Goal: Transaction & Acquisition: Download file/media

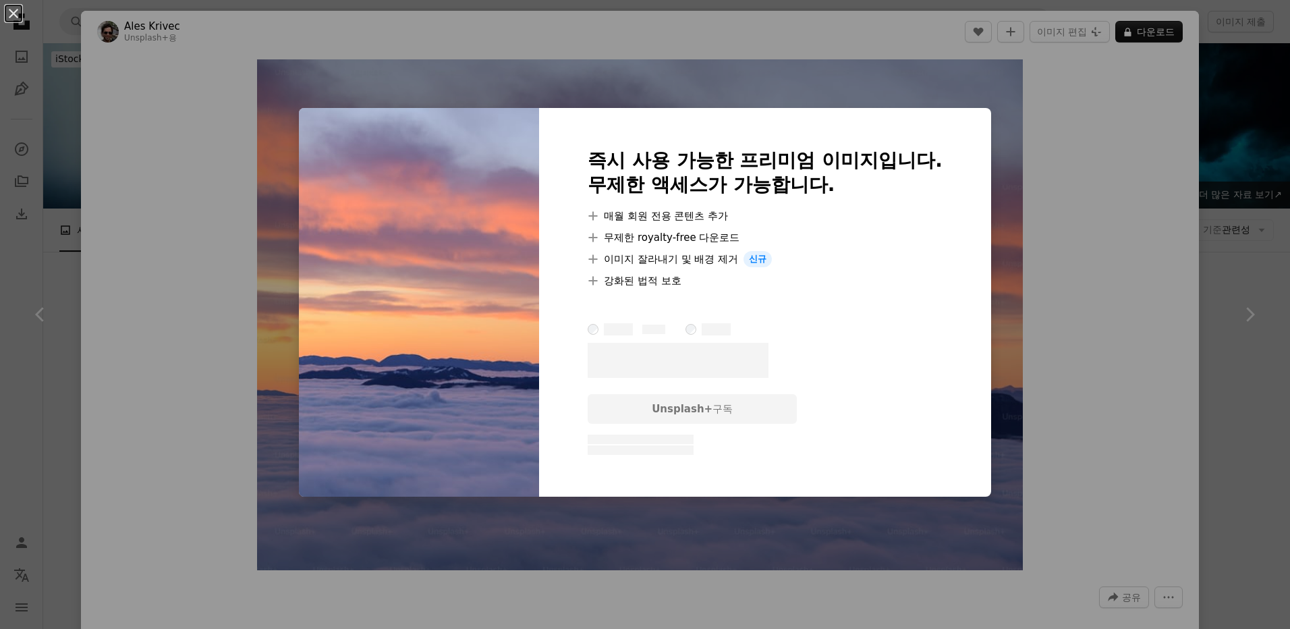
scroll to position [11061, 0]
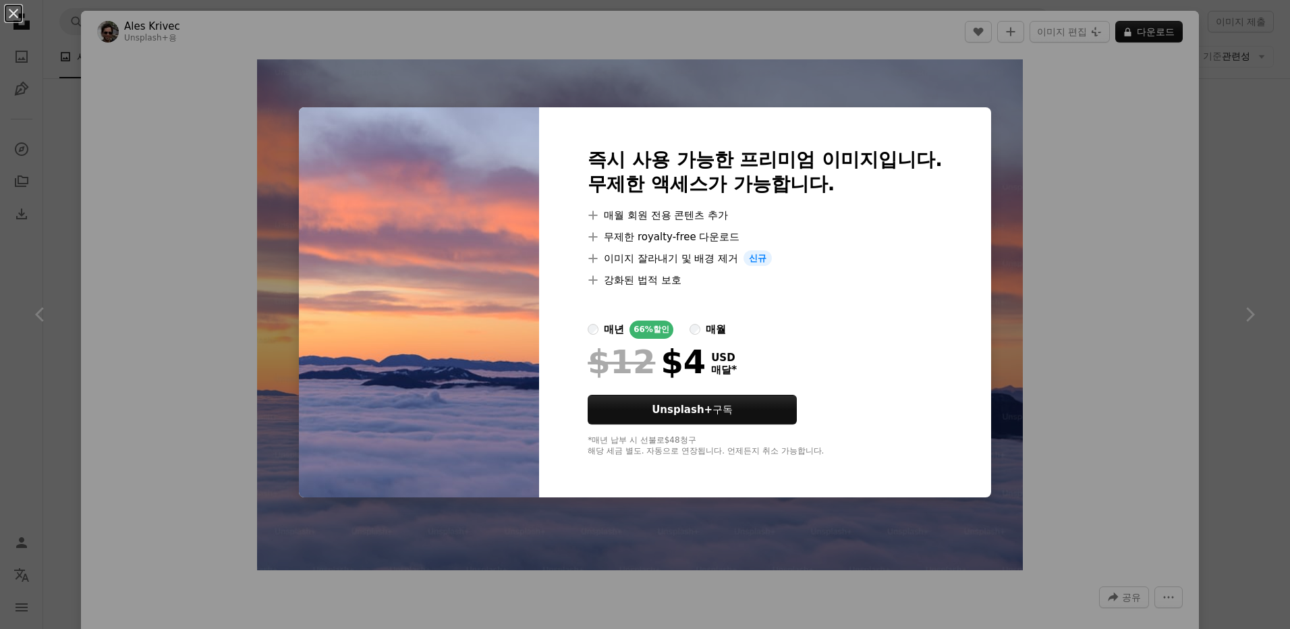
click at [1124, 379] on div "An X shape 즉시 사용 가능한 프리미엄 이미지입니다. 무제한 액세스가 가능합니다. A plus sign 매월 회원 전용 콘텐츠 추가 A…" at bounding box center [645, 314] width 1290 height 629
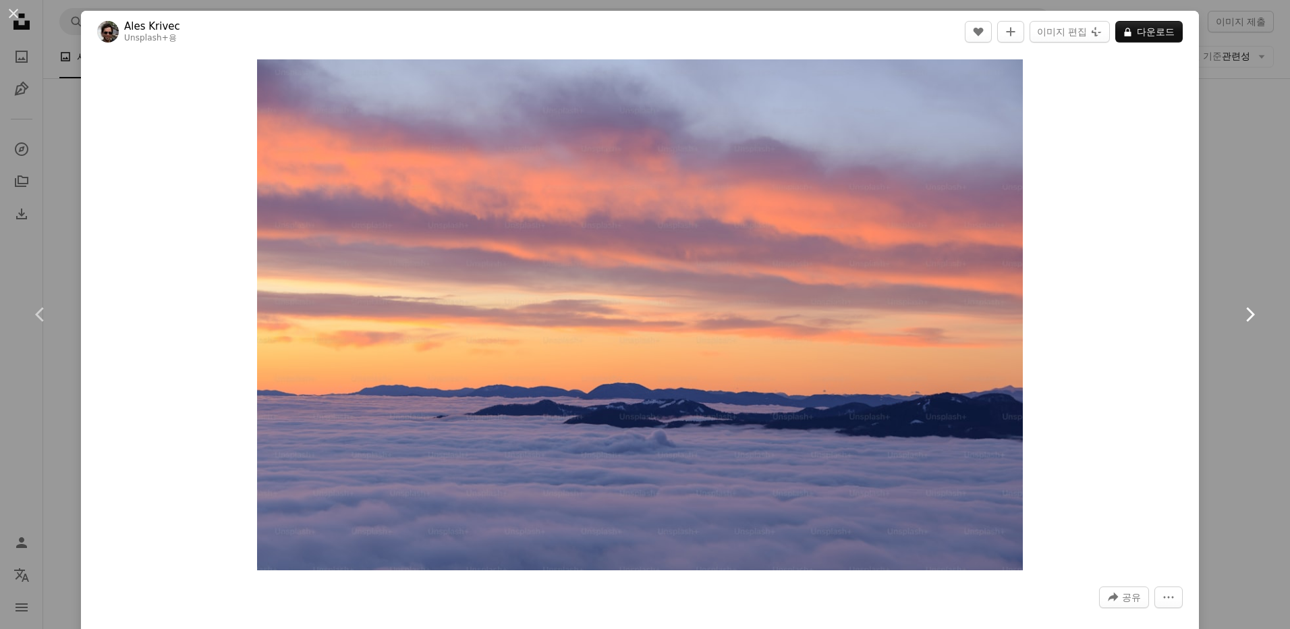
click at [1227, 375] on link "Chevron right" at bounding box center [1249, 314] width 81 height 129
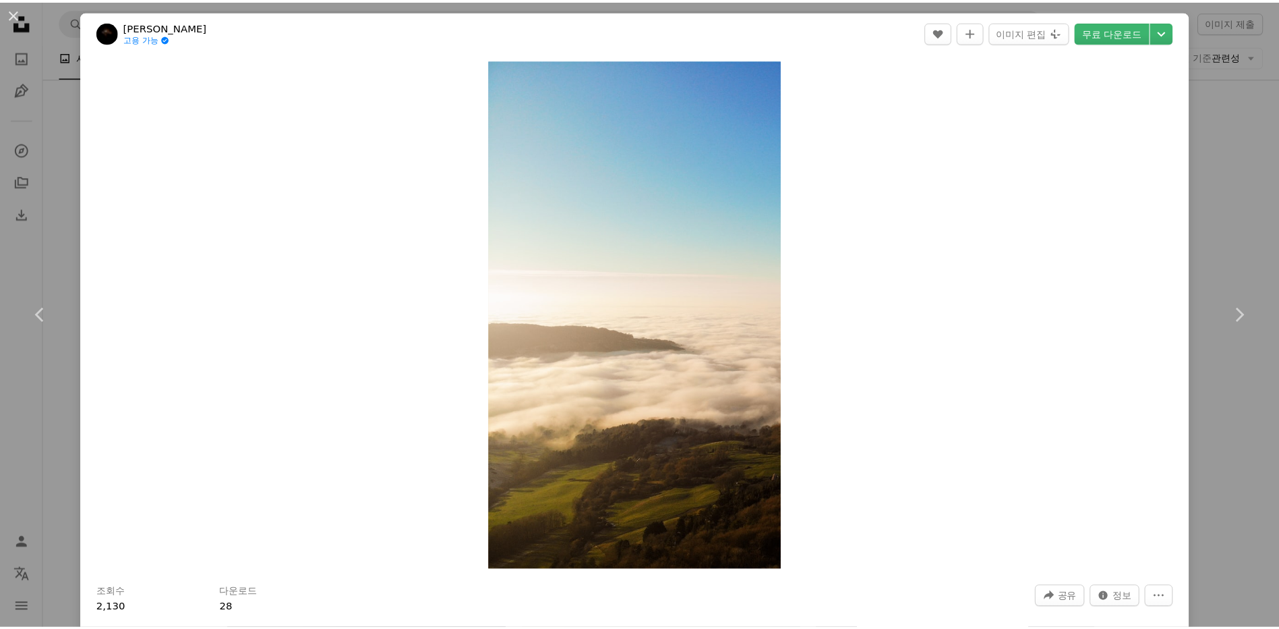
scroll to position [405, 0]
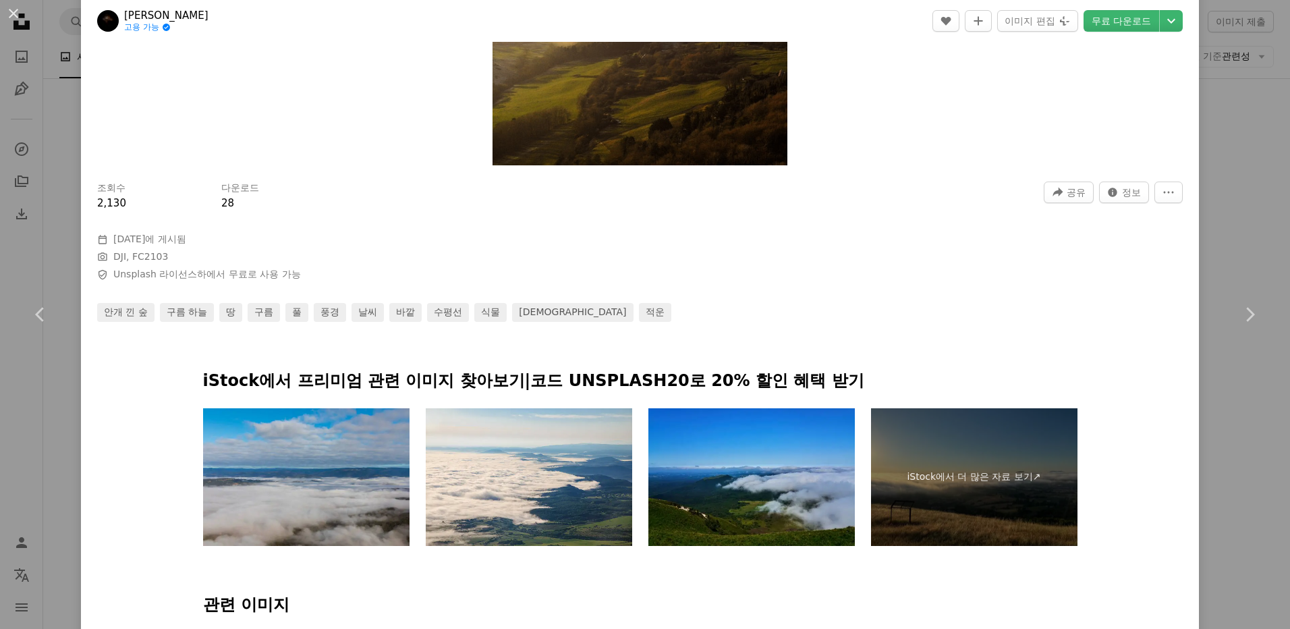
click at [1211, 190] on div "An X shape Chevron left Chevron right Denley Jones 고용 가능 A checkmark inside of …" at bounding box center [645, 314] width 1290 height 629
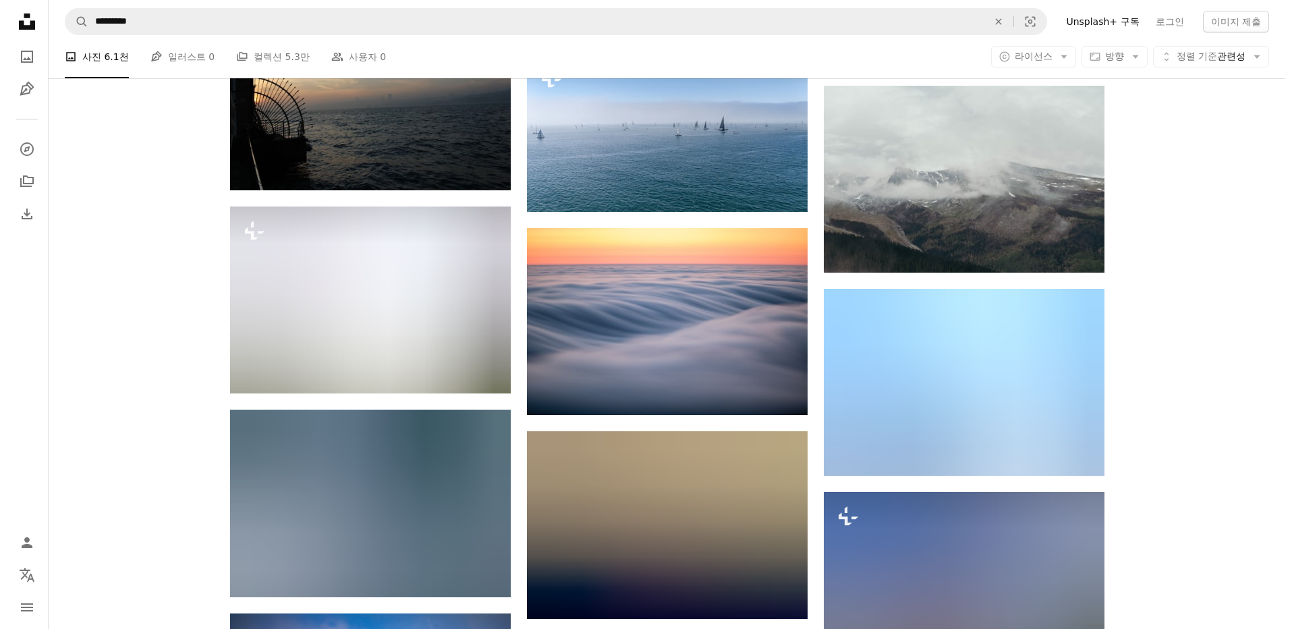
scroll to position [13556, 0]
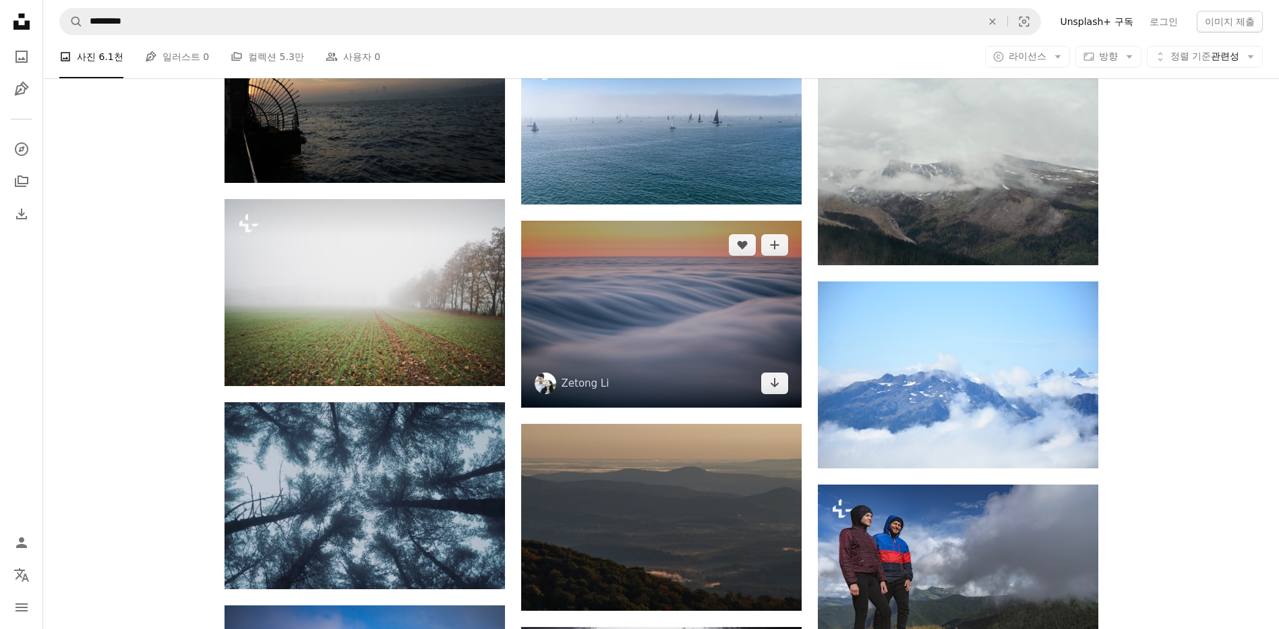
click at [681, 346] on img at bounding box center [661, 314] width 281 height 187
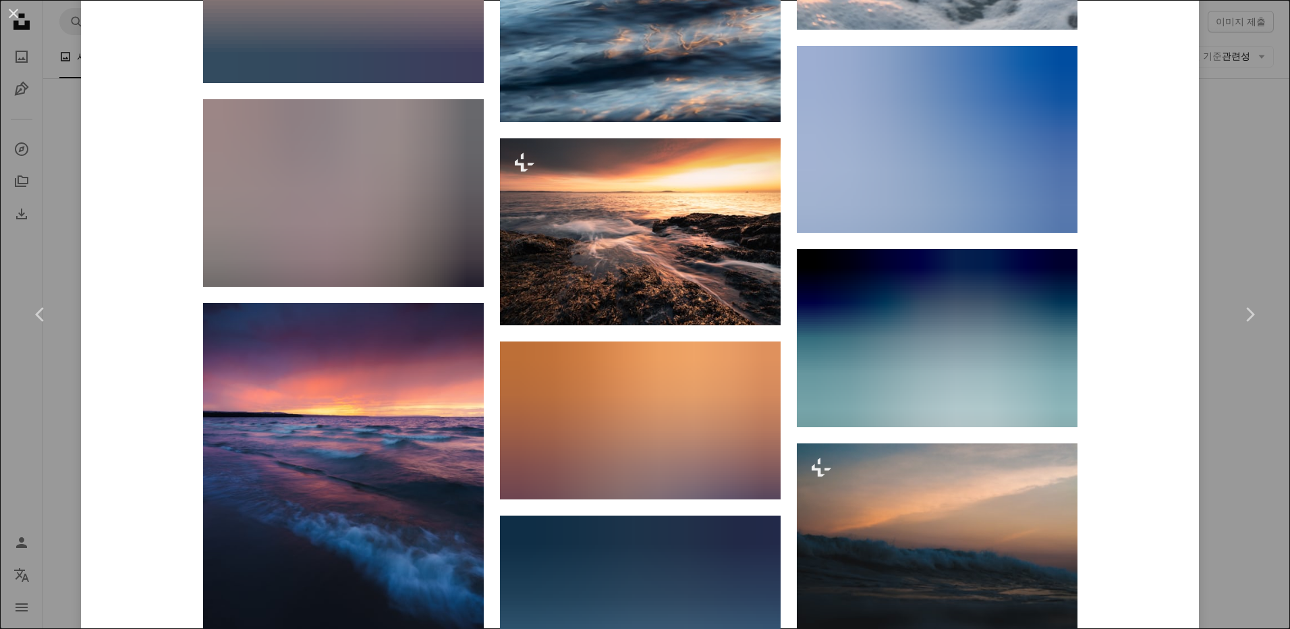
scroll to position [12440, 0]
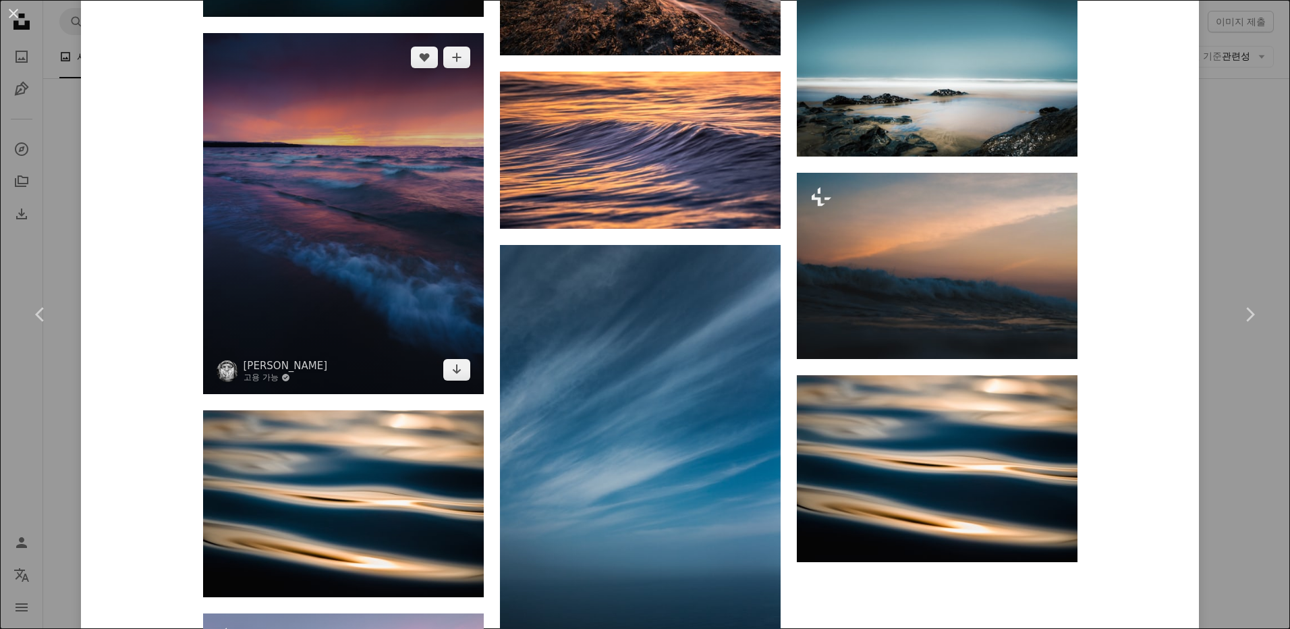
click at [405, 291] on img at bounding box center [343, 213] width 281 height 361
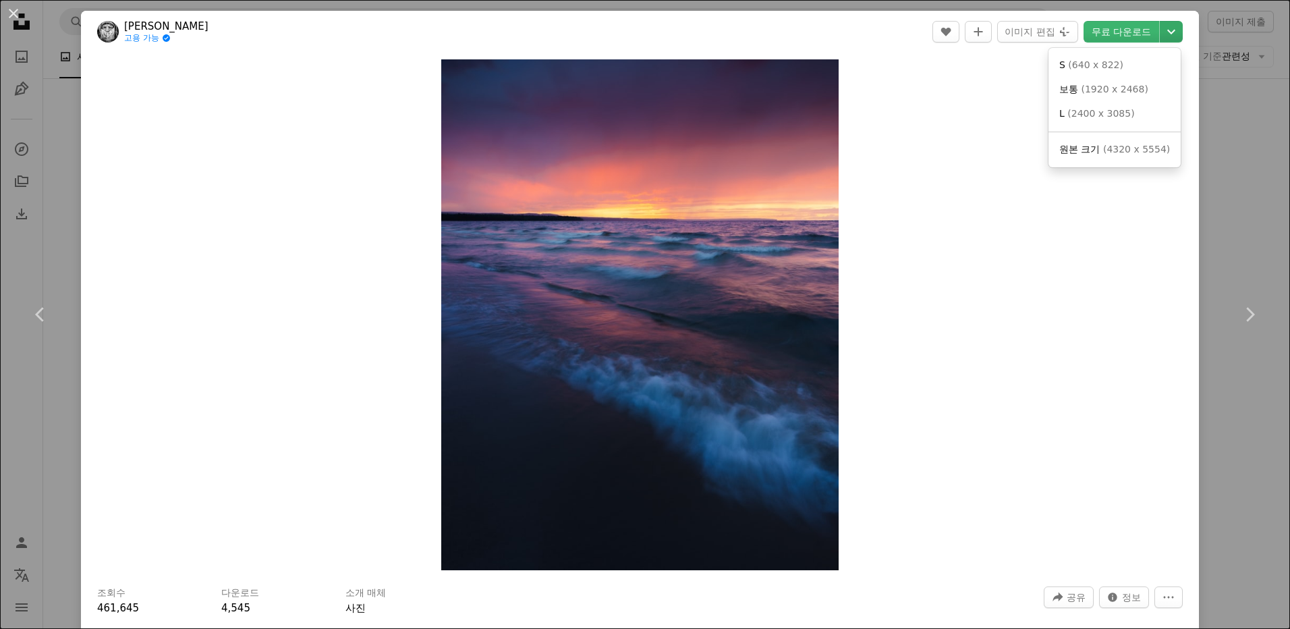
click at [1161, 28] on icon "Chevron down" at bounding box center [1171, 32] width 22 height 16
click at [1130, 118] on link "L ( 2400 x 3085 )" at bounding box center [1113, 114] width 121 height 24
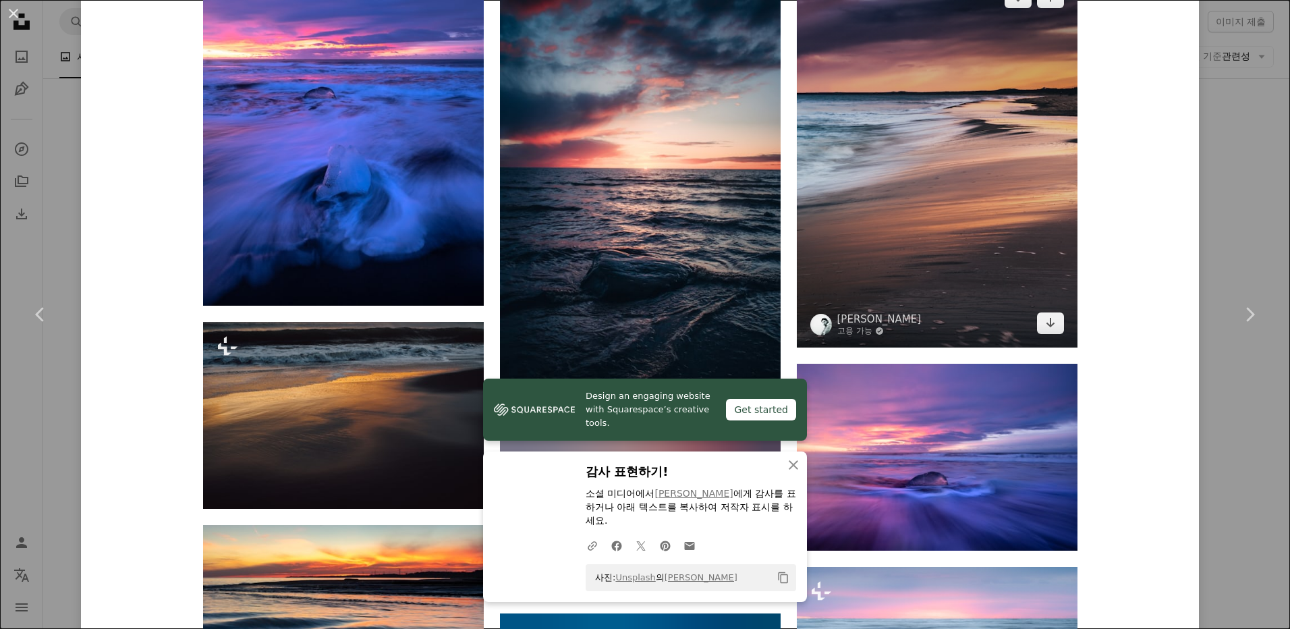
scroll to position [1147, 0]
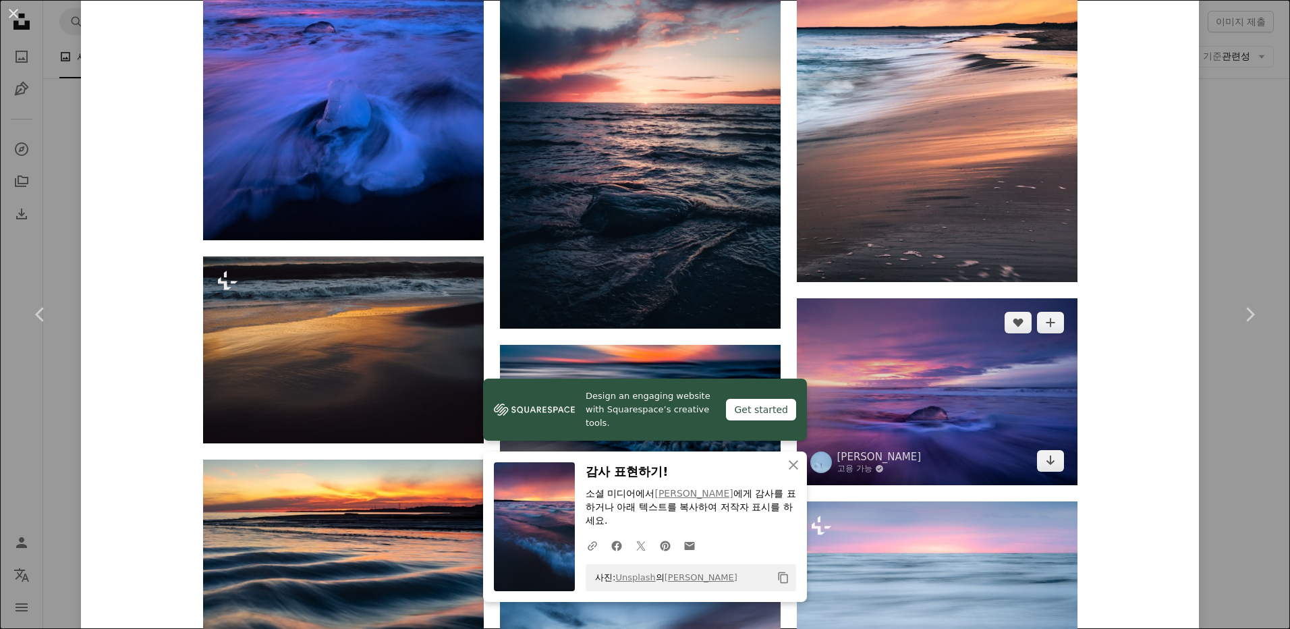
click at [973, 422] on img at bounding box center [937, 391] width 281 height 187
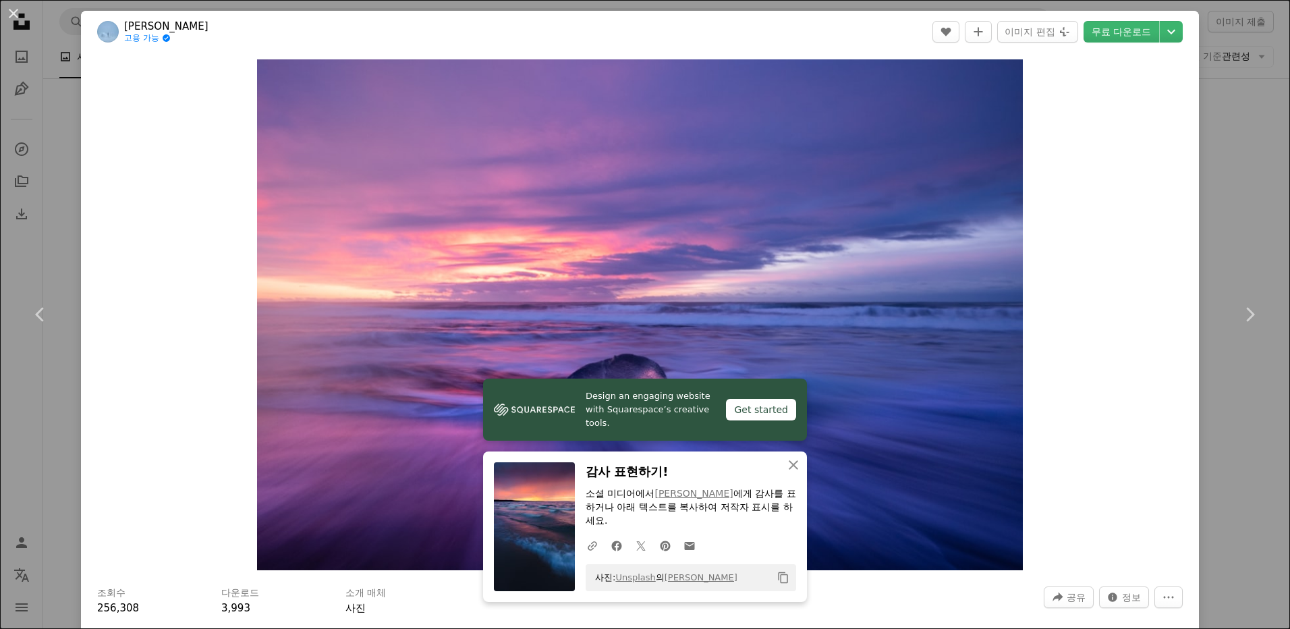
click at [1056, 291] on div "Zoom in" at bounding box center [640, 315] width 1118 height 524
click at [1149, 329] on div "Zoom in" at bounding box center [640, 315] width 1118 height 524
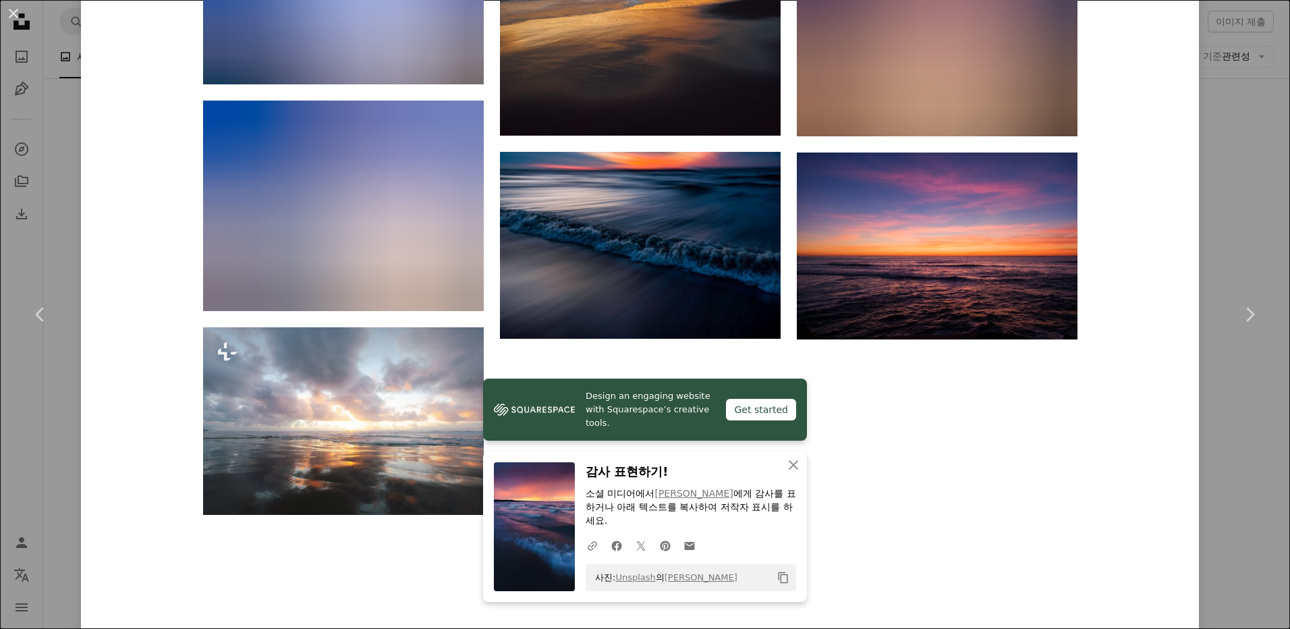
scroll to position [2087, 0]
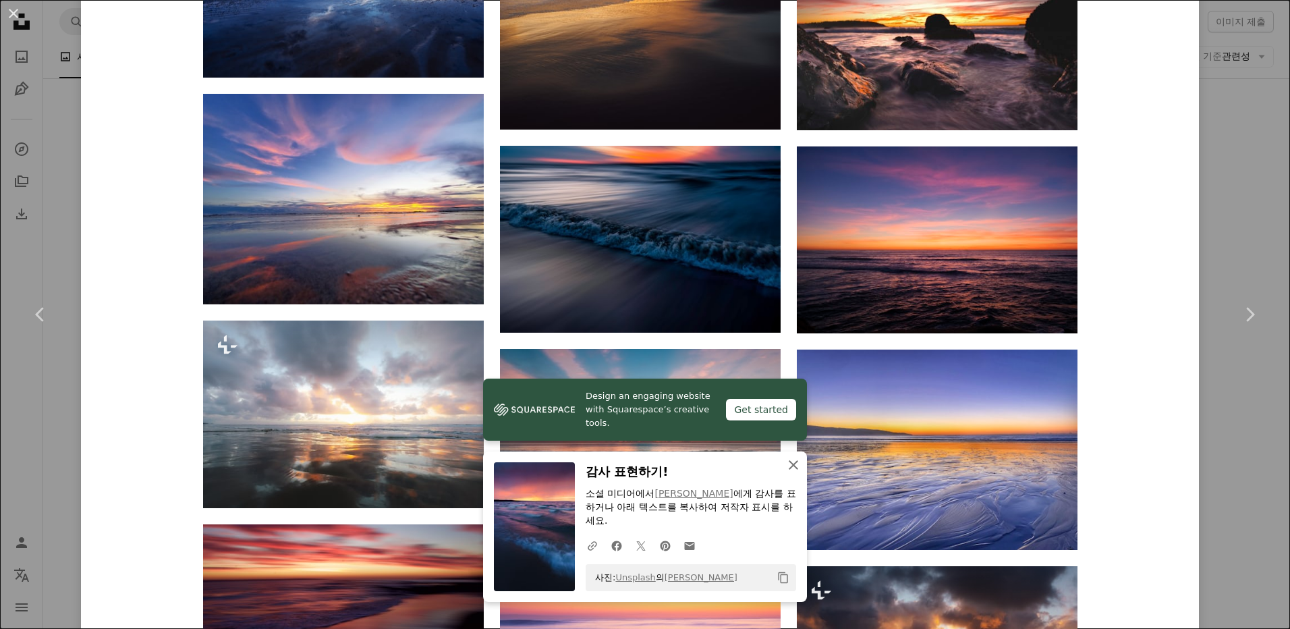
click at [790, 459] on icon "An X shape" at bounding box center [793, 465] width 16 height 16
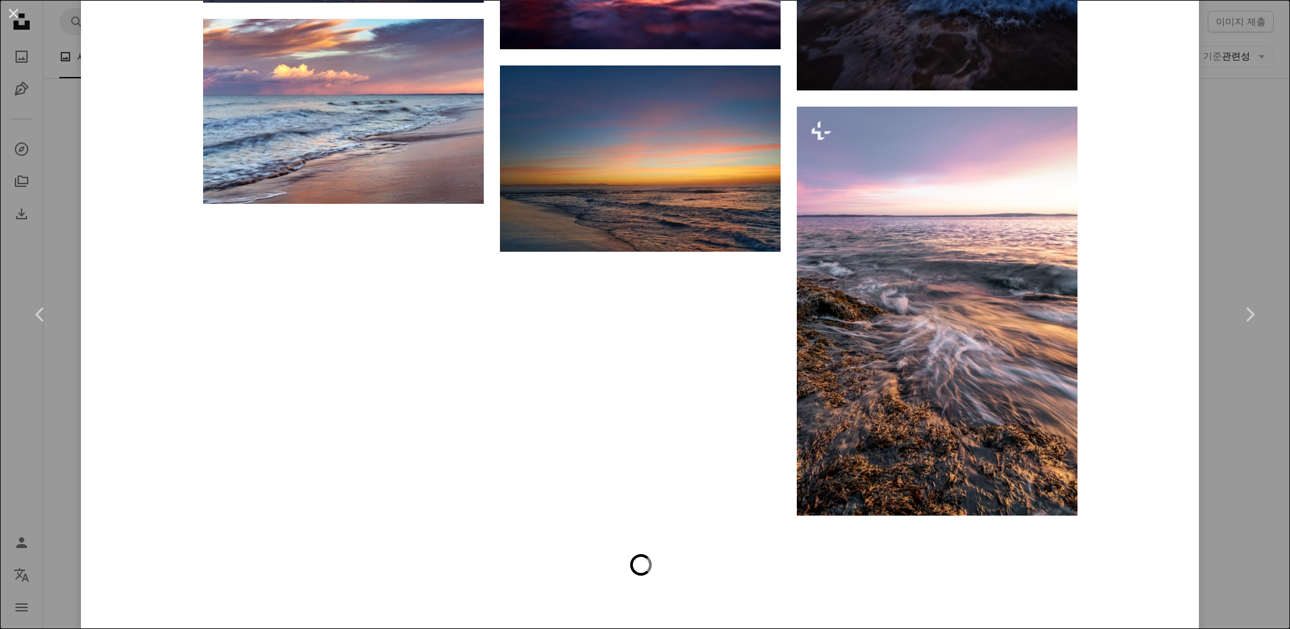
scroll to position [5006, 0]
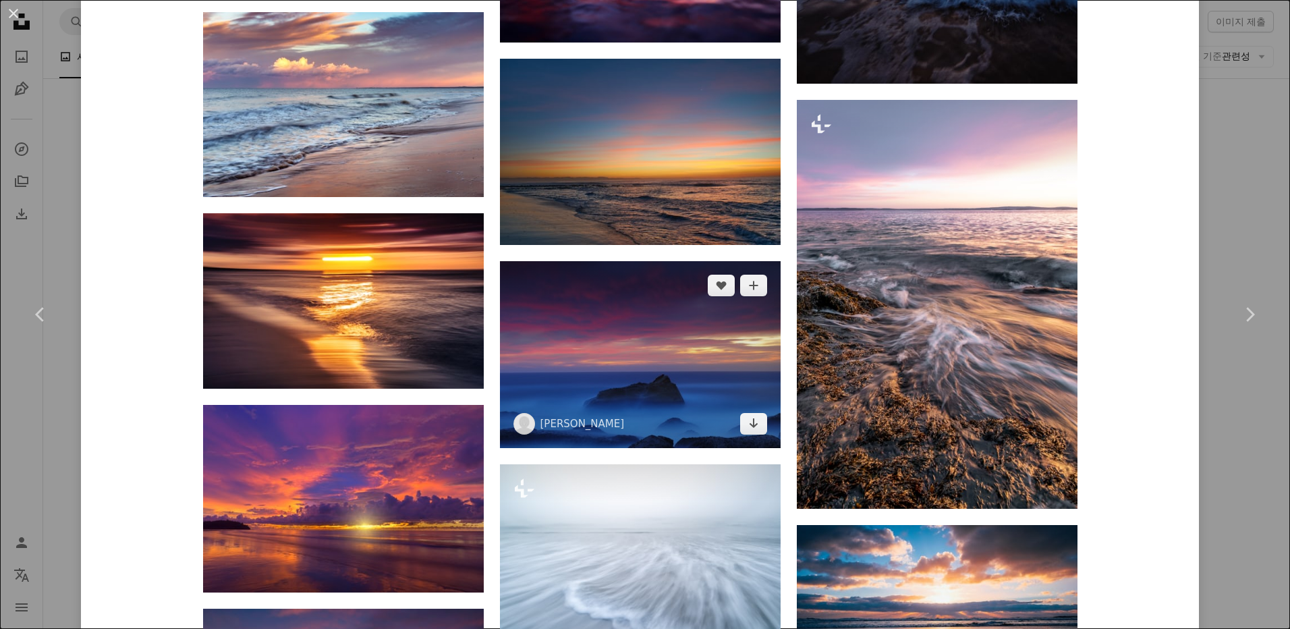
click at [697, 382] on img at bounding box center [640, 354] width 281 height 187
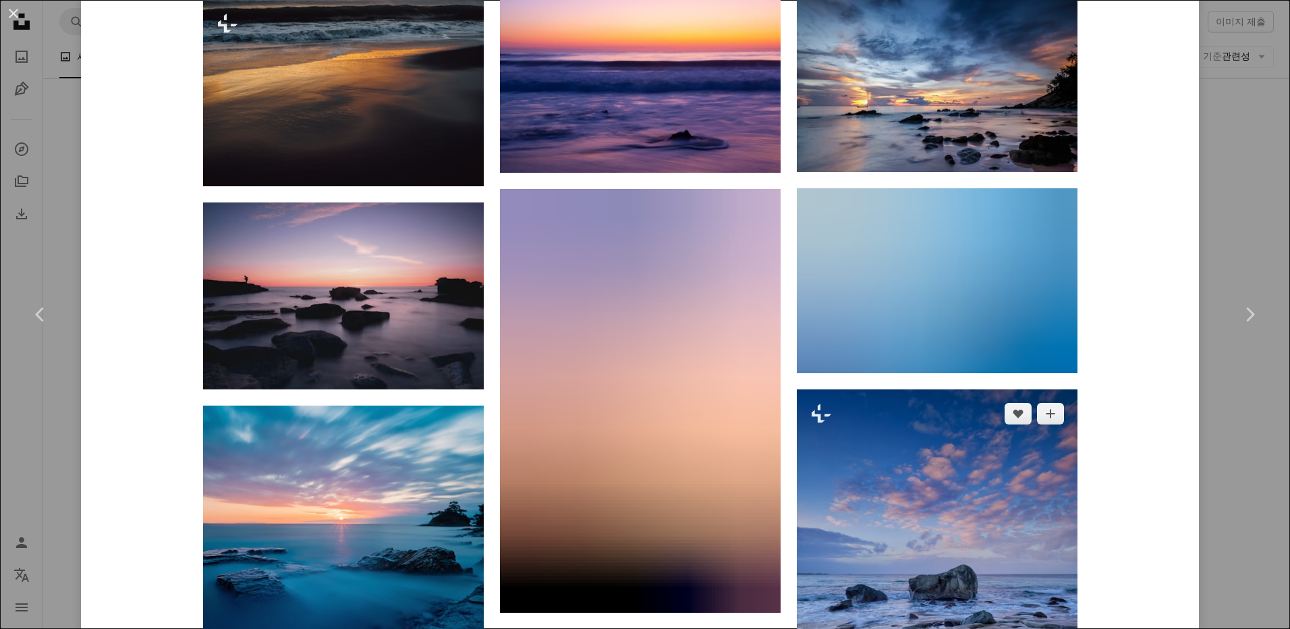
scroll to position [1686, 0]
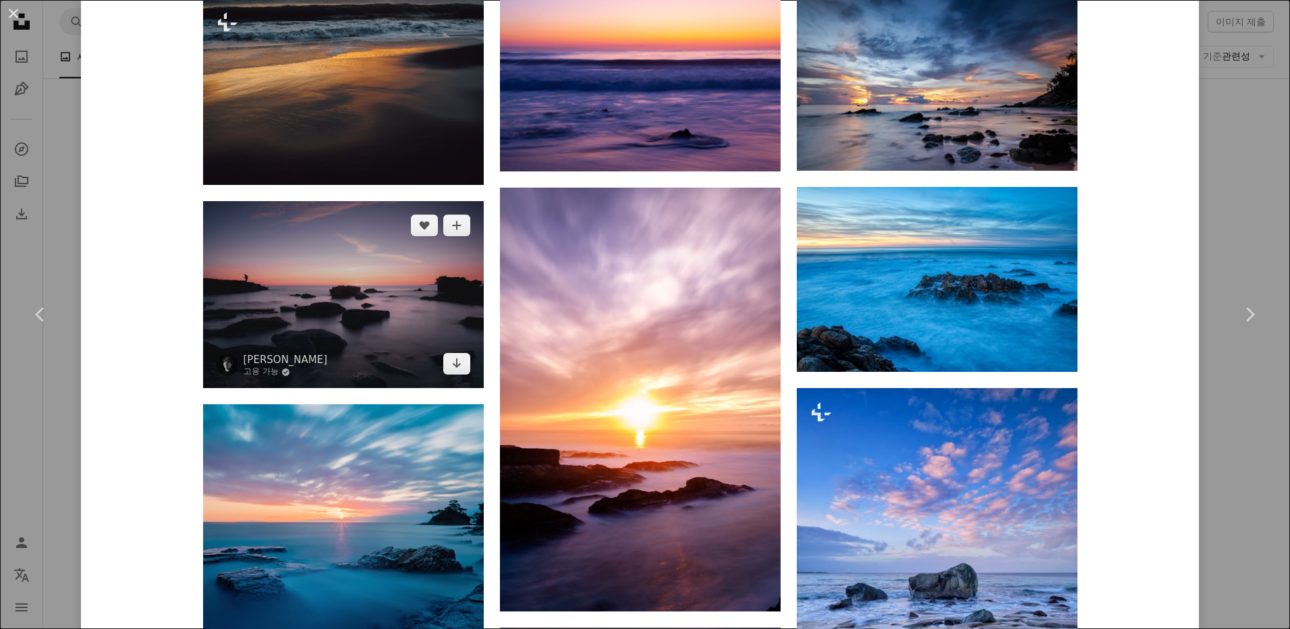
click at [310, 270] on img at bounding box center [343, 294] width 281 height 187
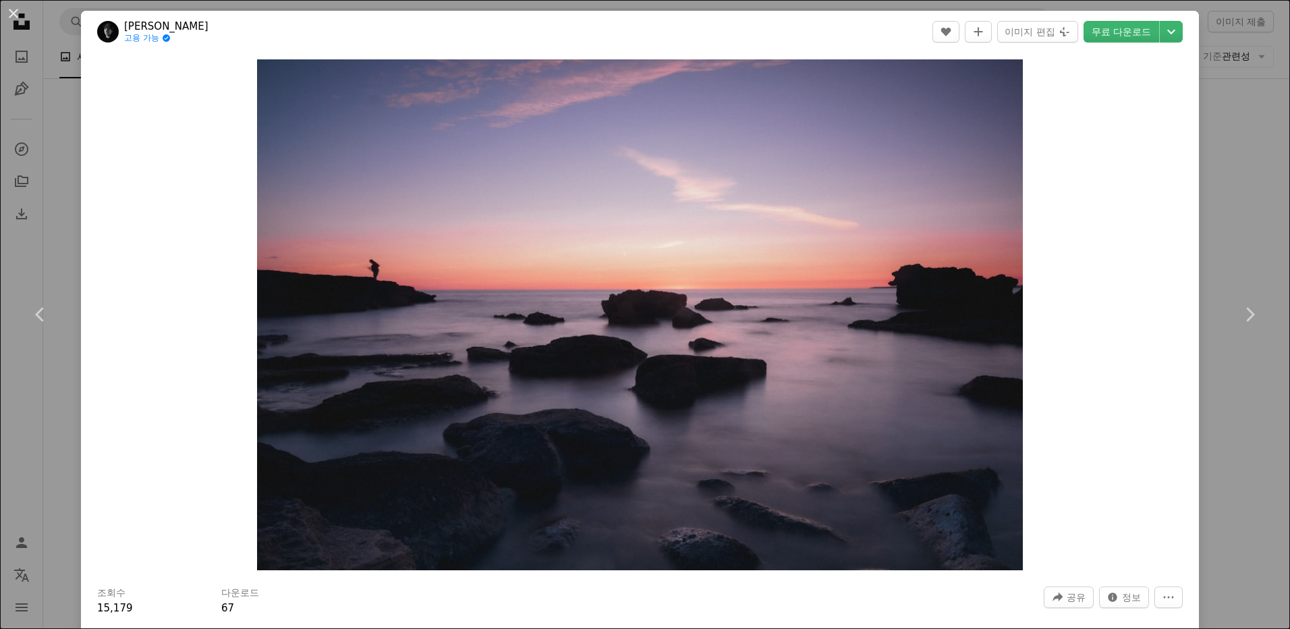
click at [130, 197] on div "Zoom in" at bounding box center [640, 315] width 1118 height 524
click at [18, 12] on button "An X shape" at bounding box center [13, 13] width 16 height 16
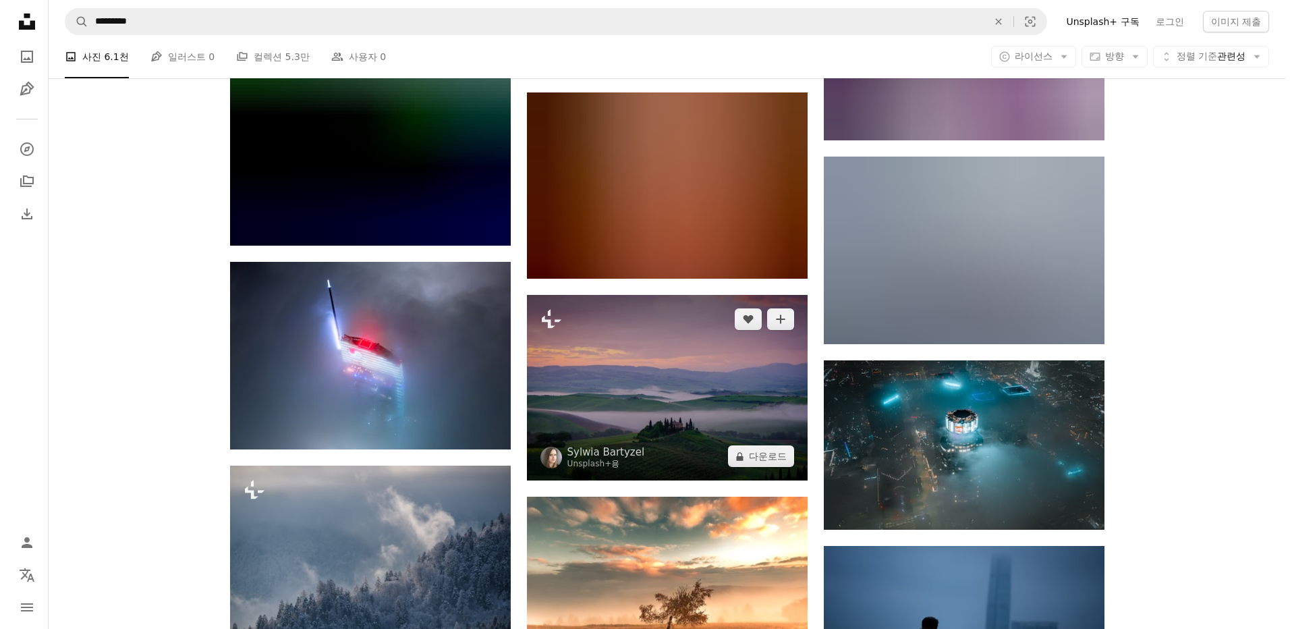
scroll to position [15310, 0]
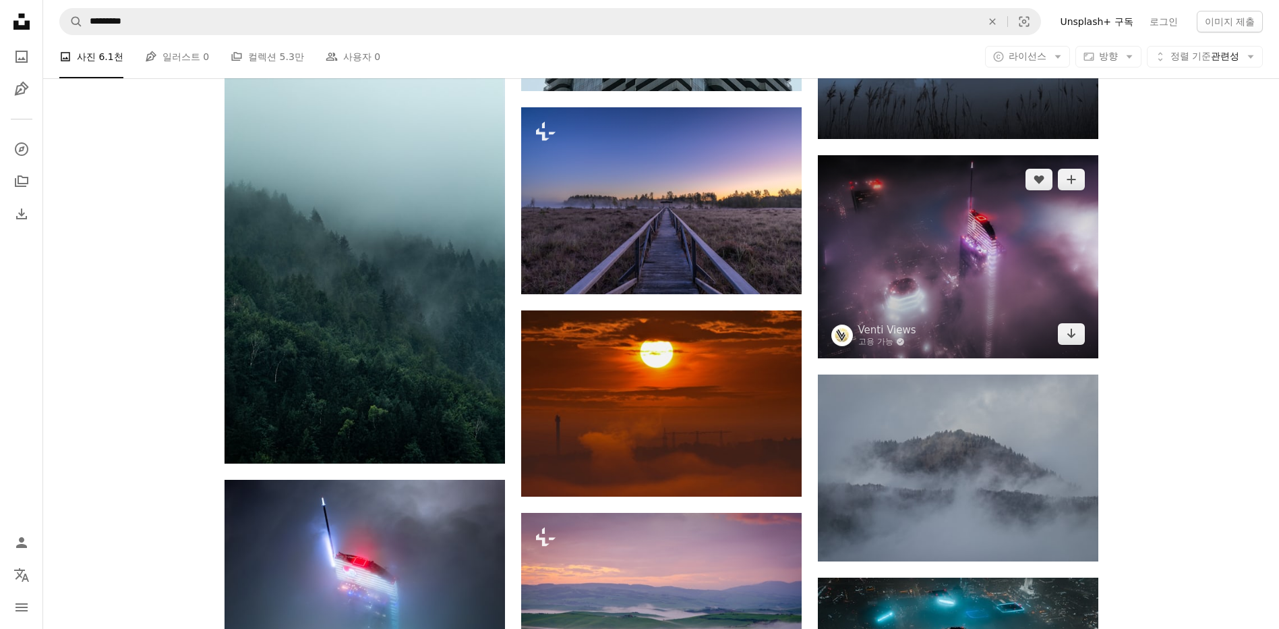
click at [971, 283] on img at bounding box center [958, 256] width 281 height 203
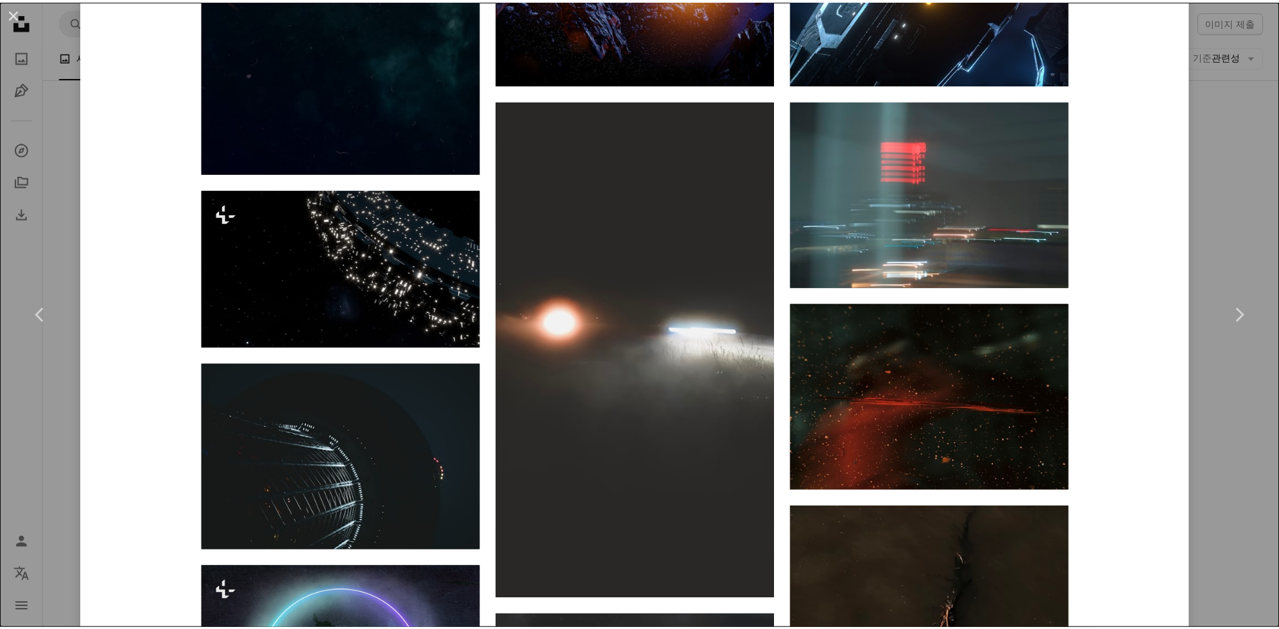
scroll to position [1551, 0]
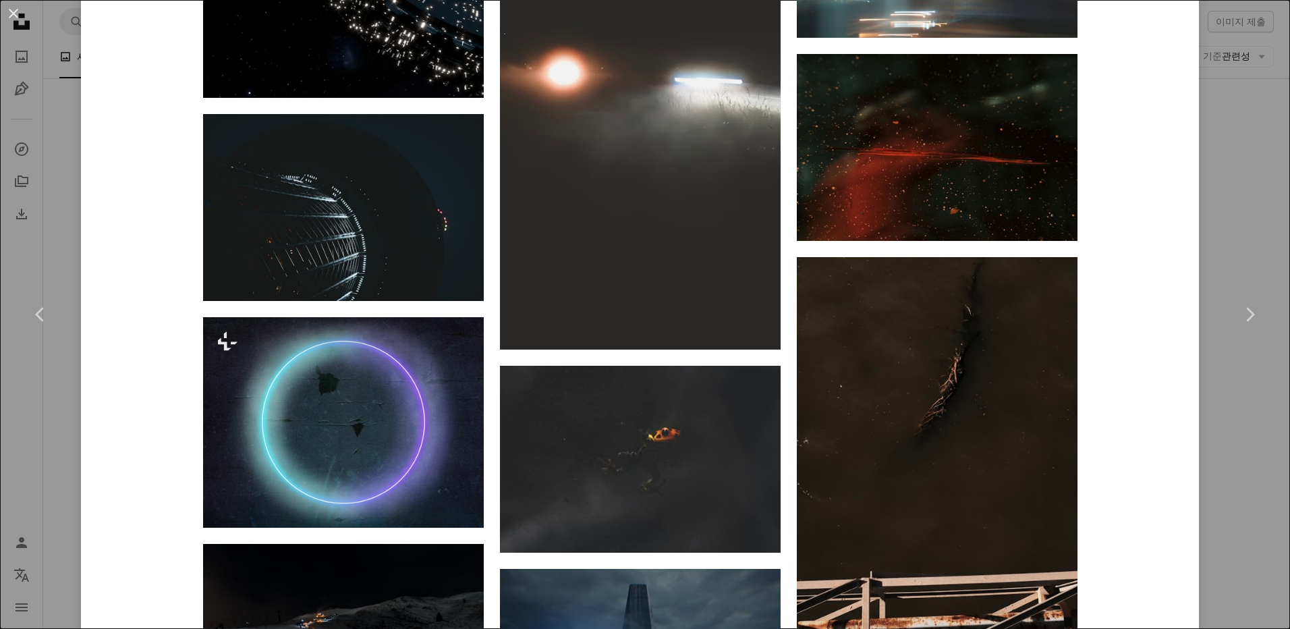
click at [1234, 467] on div "An X shape Chevron left Chevron right Venti Views 고용 가능 A checkmark inside of a…" at bounding box center [645, 314] width 1290 height 629
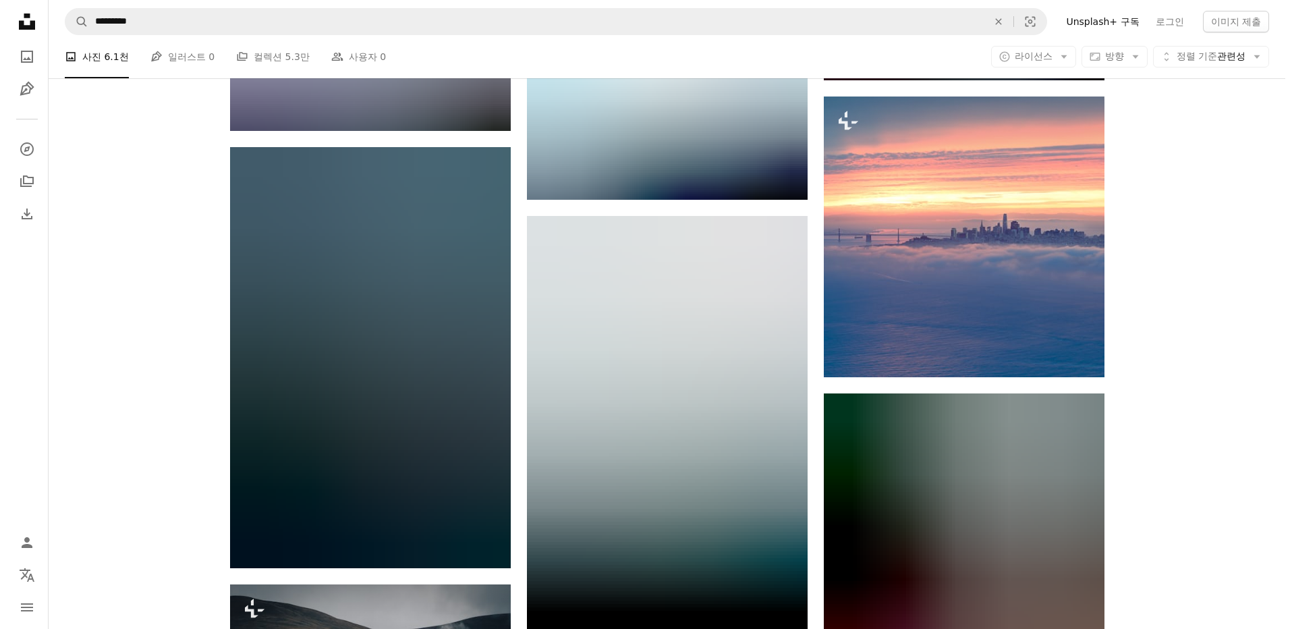
scroll to position [23538, 0]
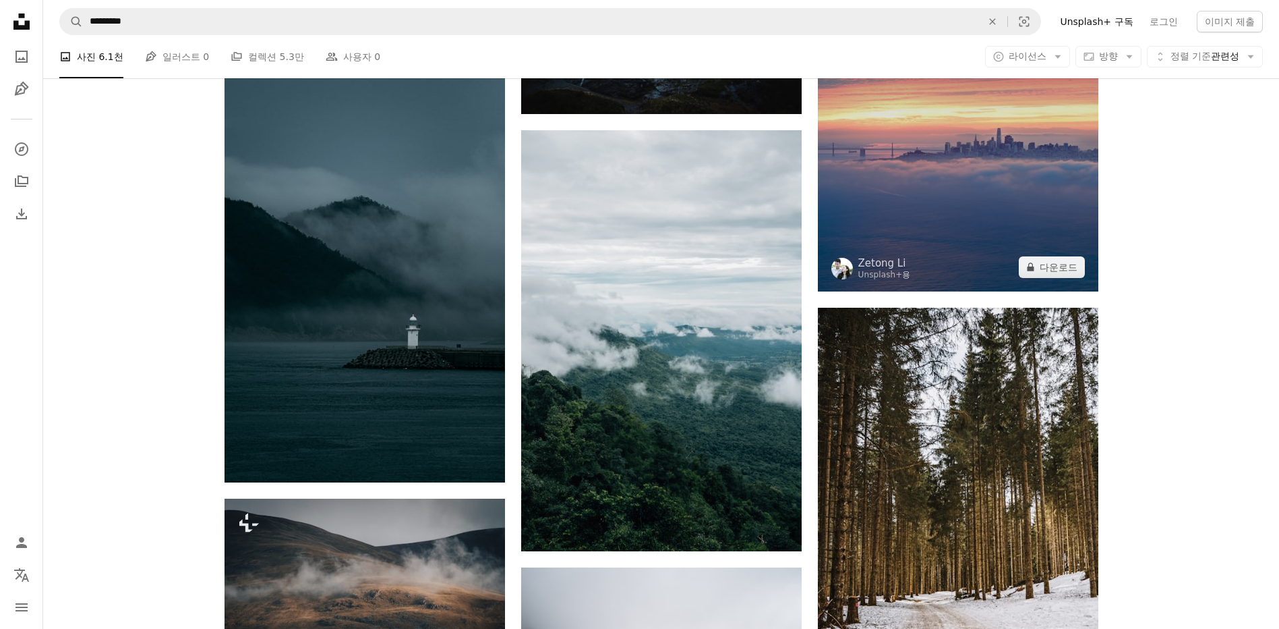
click at [990, 206] on img at bounding box center [958, 151] width 281 height 281
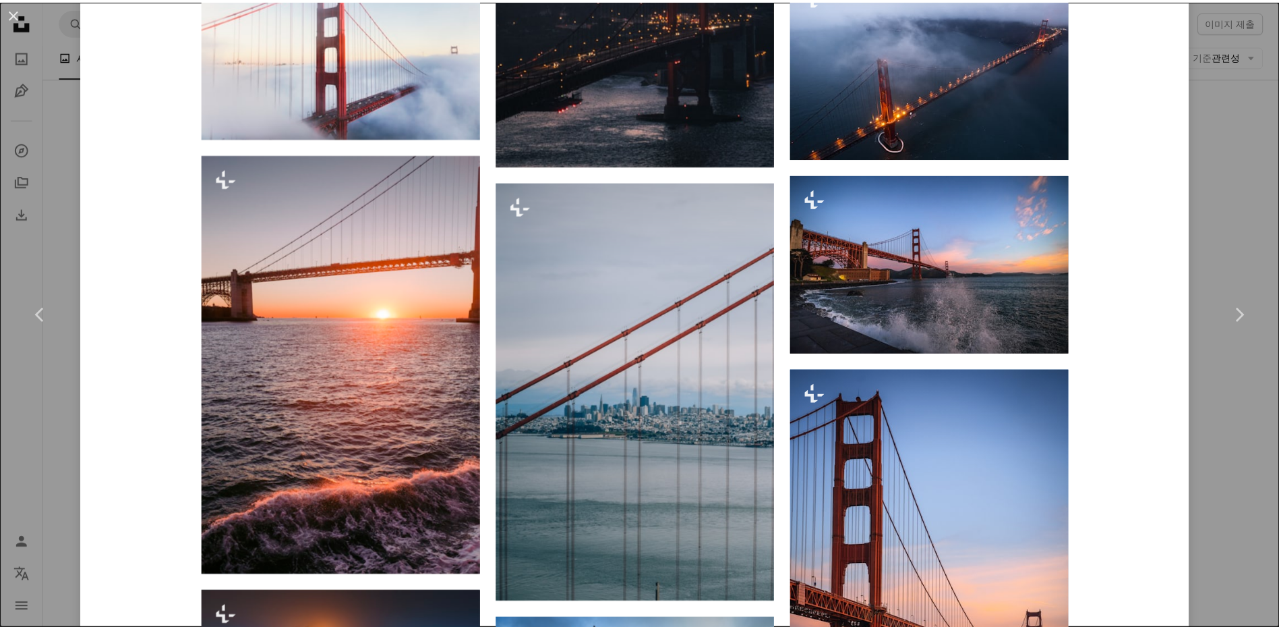
scroll to position [2361, 0]
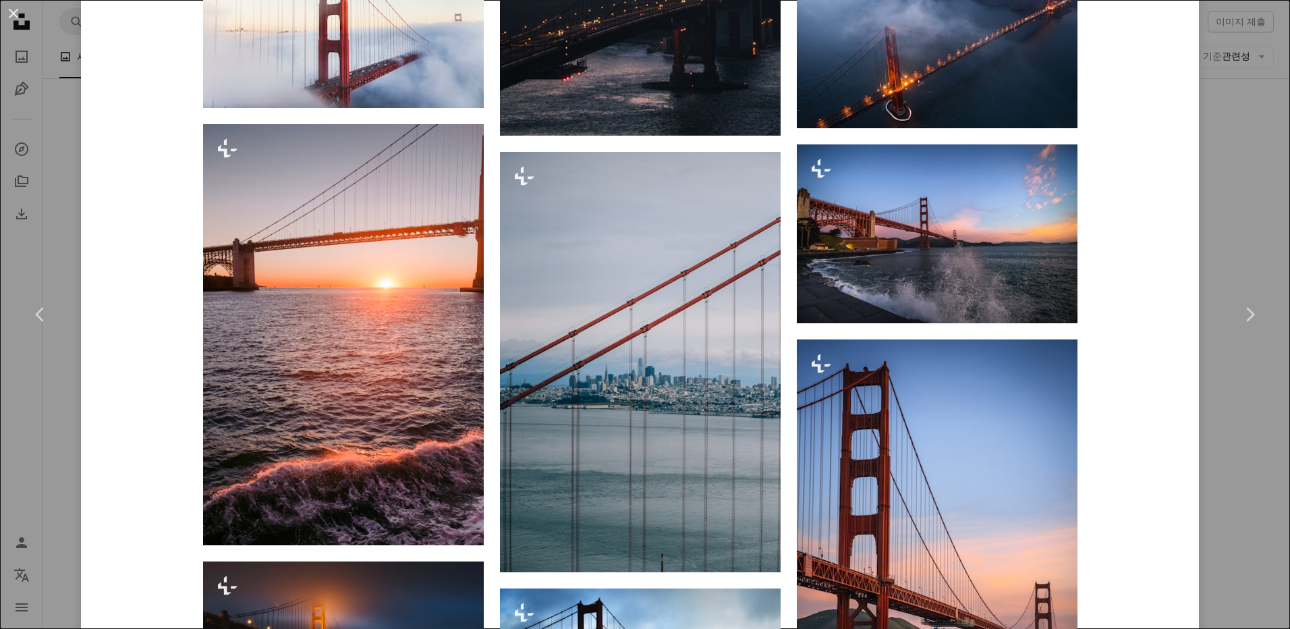
click at [1223, 465] on div "An X shape Chevron left Chevron right Zetong Li Unsplash+ 용 A heart A plus sign…" at bounding box center [645, 314] width 1290 height 629
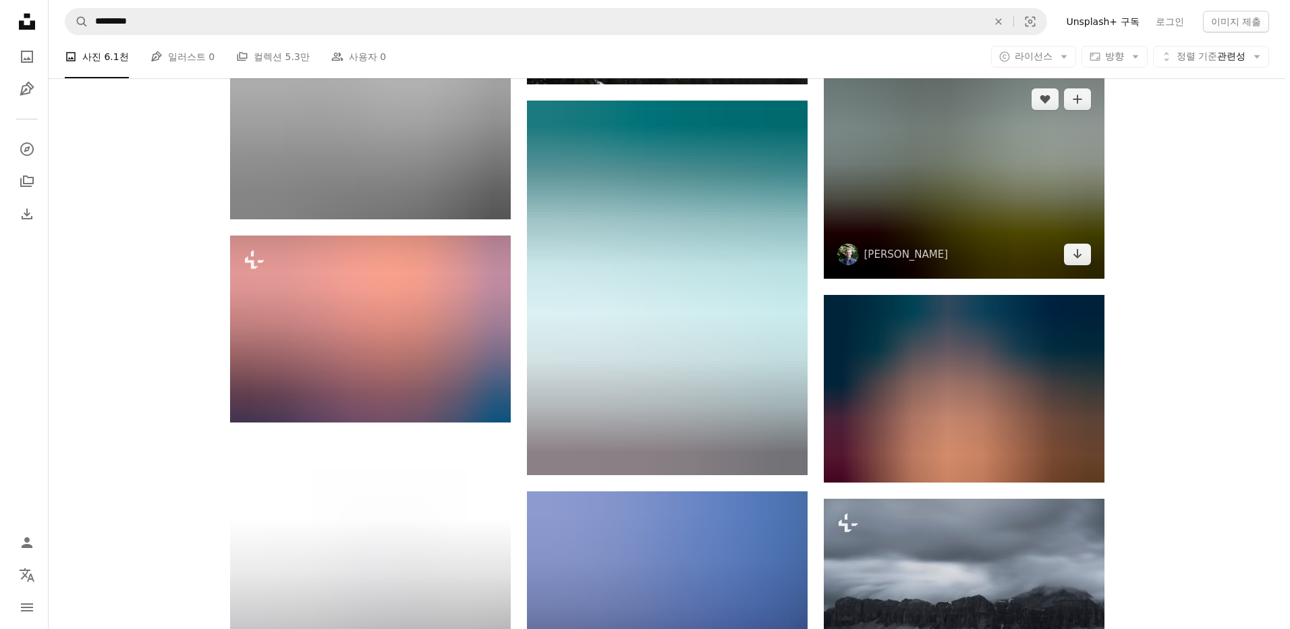
scroll to position [24280, 0]
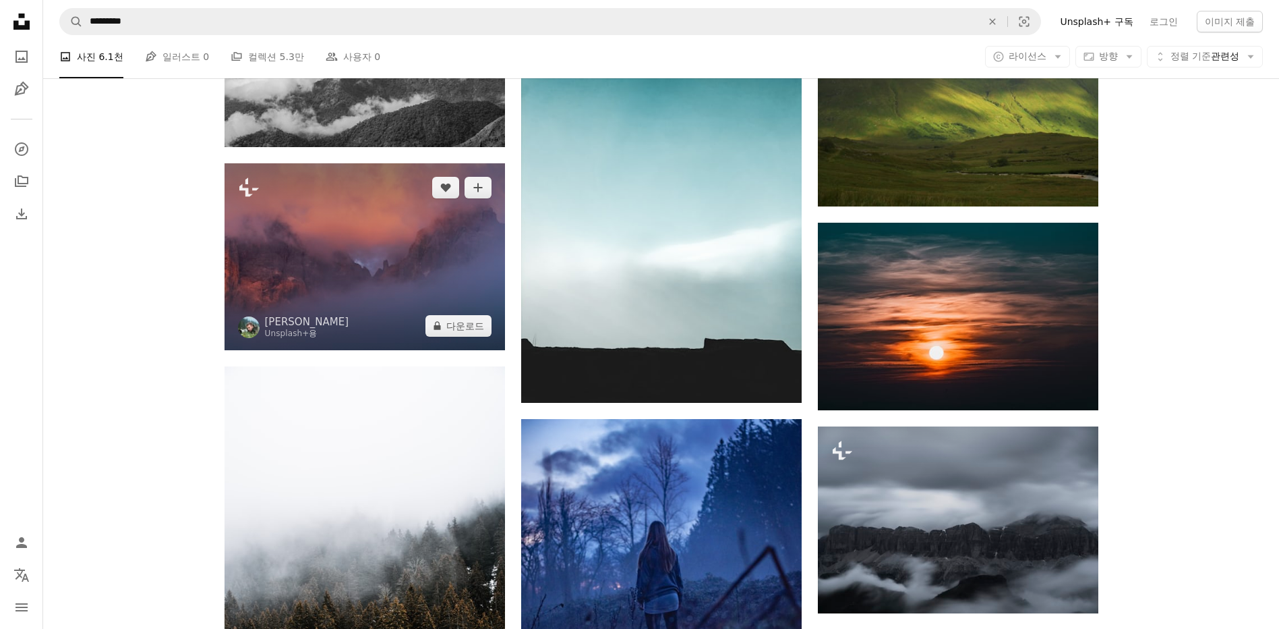
click at [326, 300] on img at bounding box center [365, 256] width 281 height 187
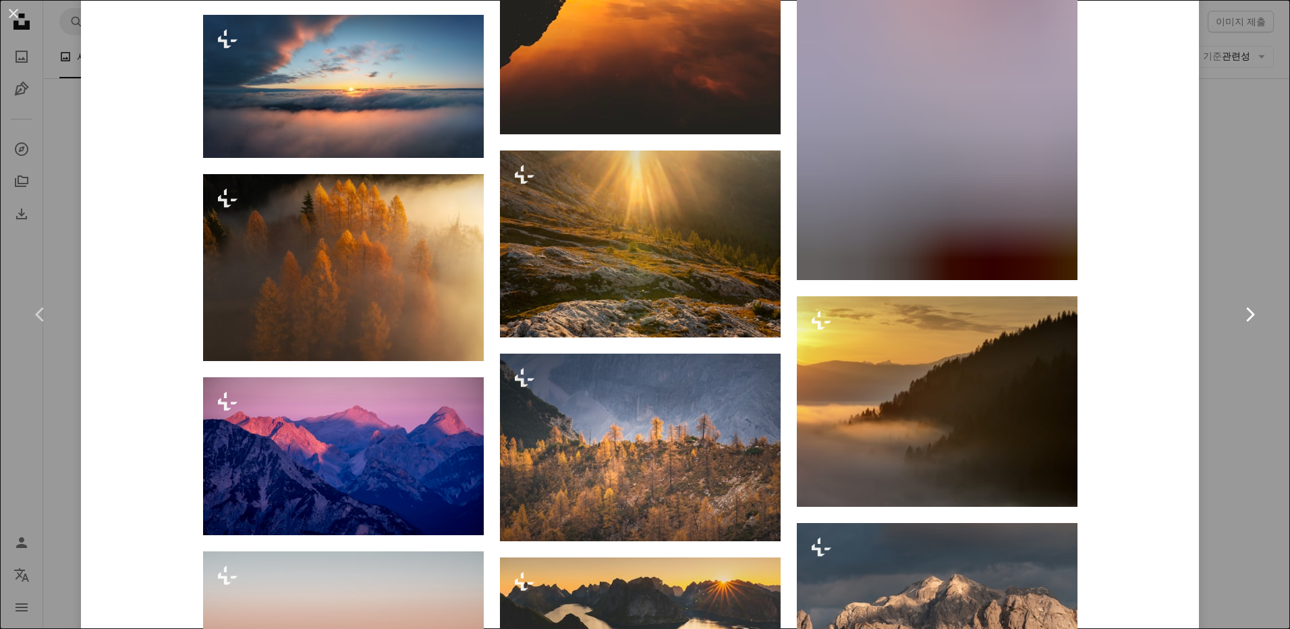
scroll to position [10405, 0]
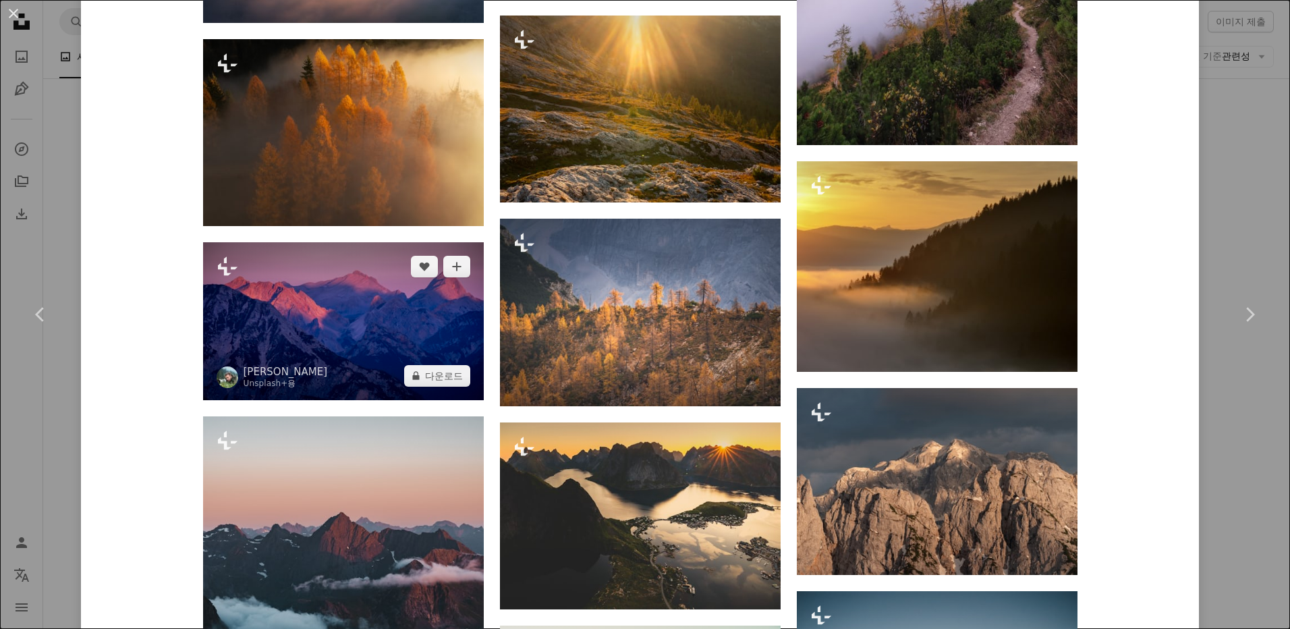
click at [362, 318] on img at bounding box center [343, 321] width 281 height 158
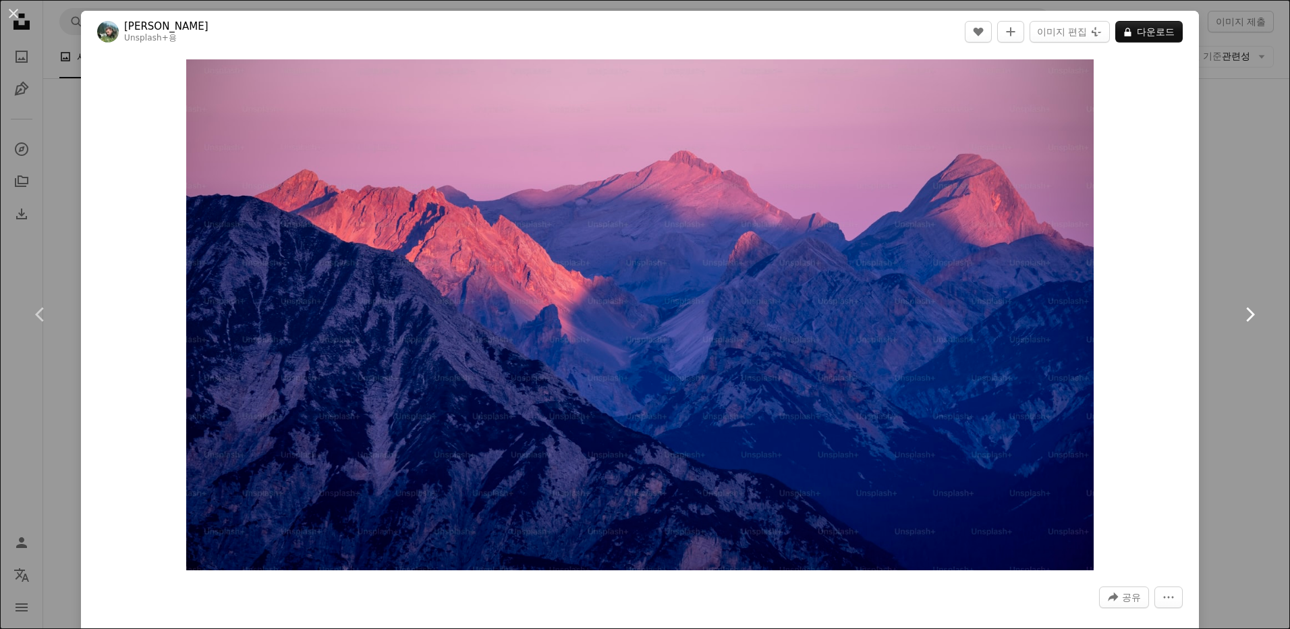
click at [1241, 270] on link "Chevron right" at bounding box center [1249, 314] width 81 height 129
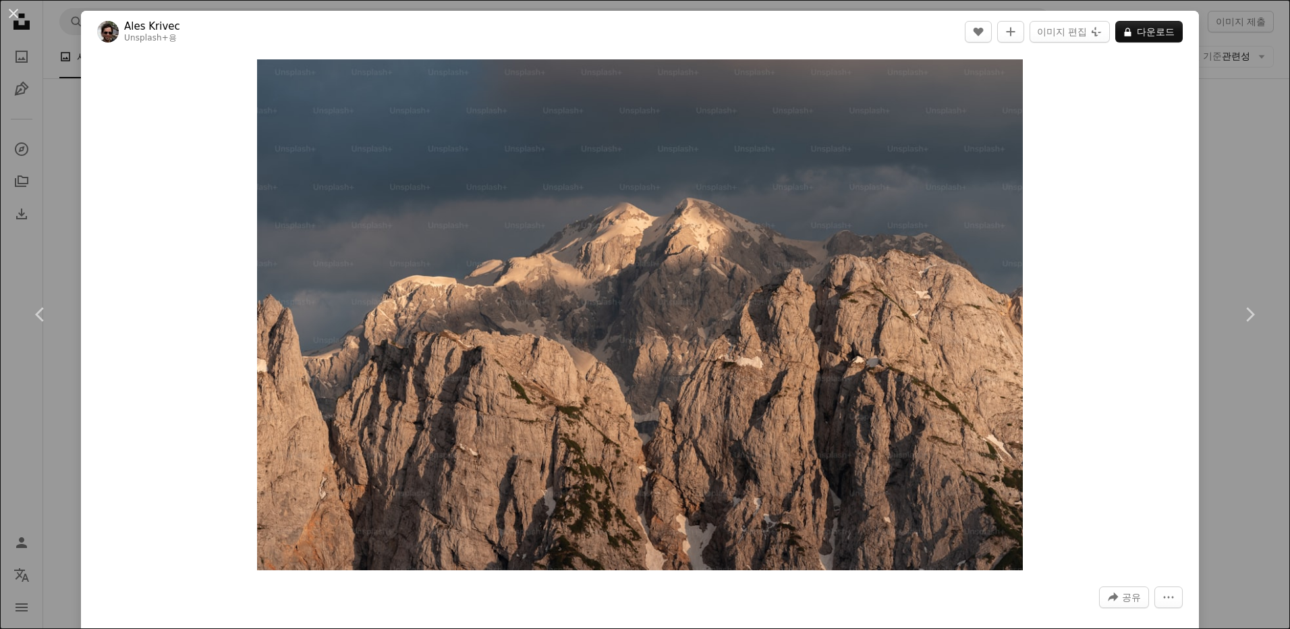
click at [1217, 185] on div "An X shape Chevron left Chevron right Ales Krivec Unsplash+ 용 A heart A plus si…" at bounding box center [645, 314] width 1290 height 629
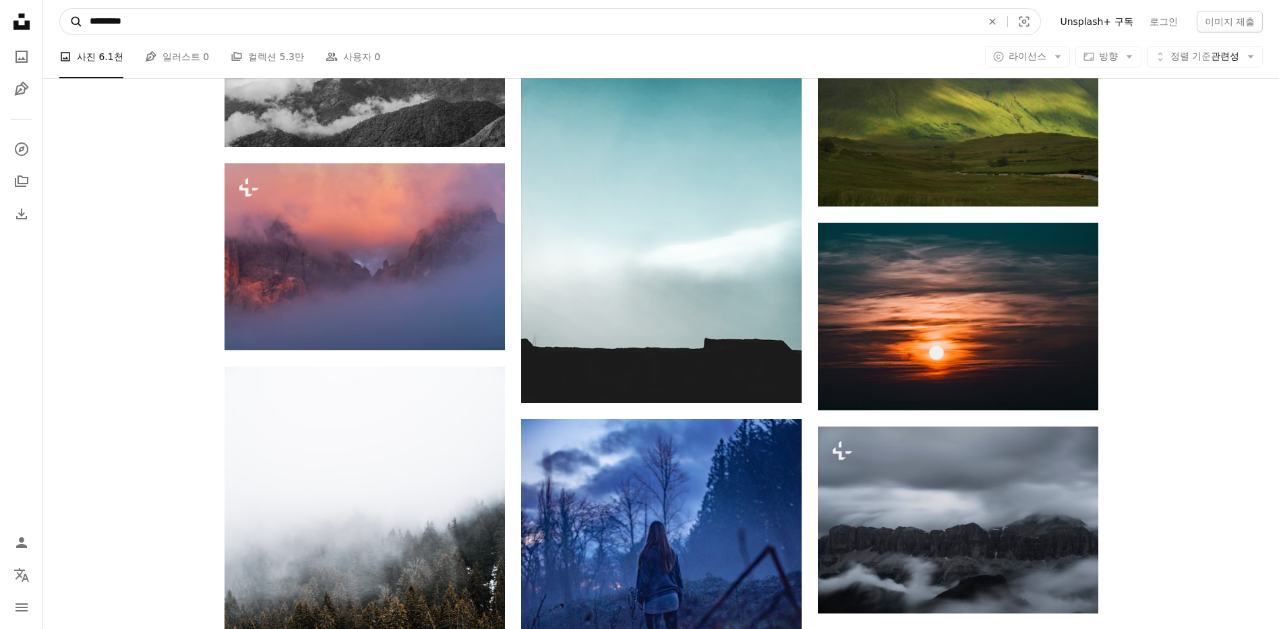
drag, startPoint x: 221, startPoint y: 29, endPoint x: 78, endPoint y: 21, distance: 142.5
click at [78, 21] on form "A magnifying glass ********* An X shape Visual search" at bounding box center [550, 21] width 982 height 27
paste input "사이트 전체에서 이미지 찾기"
type input "******"
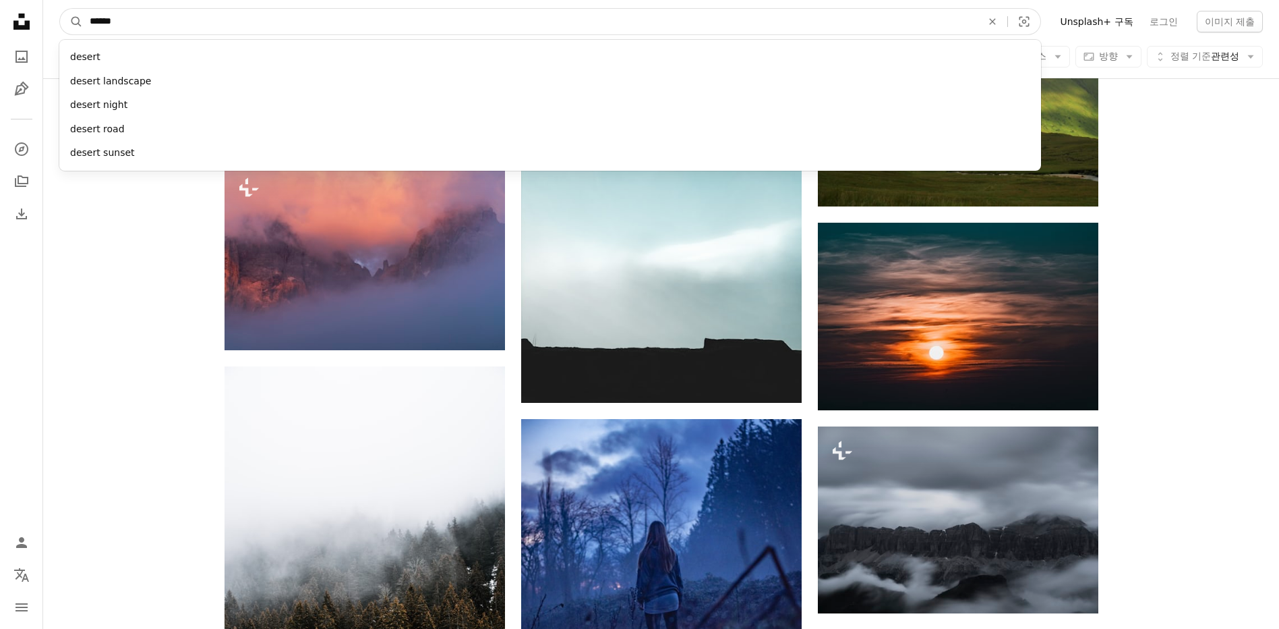
click button "A magnifying glass" at bounding box center [71, 22] width 23 height 26
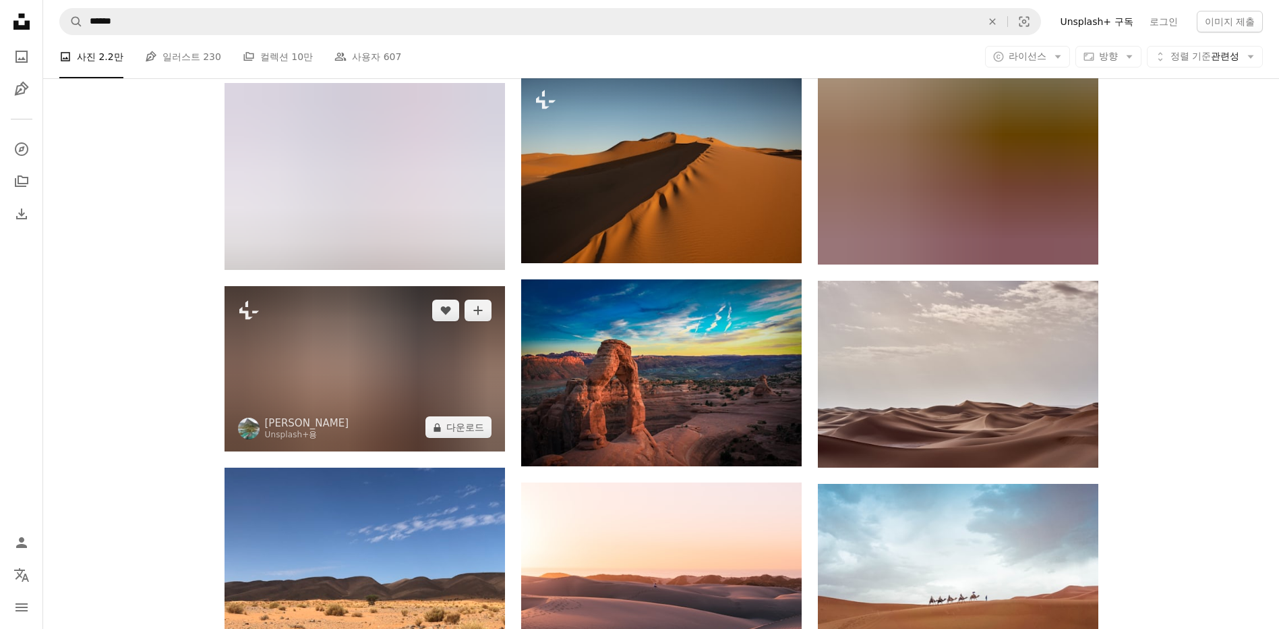
scroll to position [15850, 0]
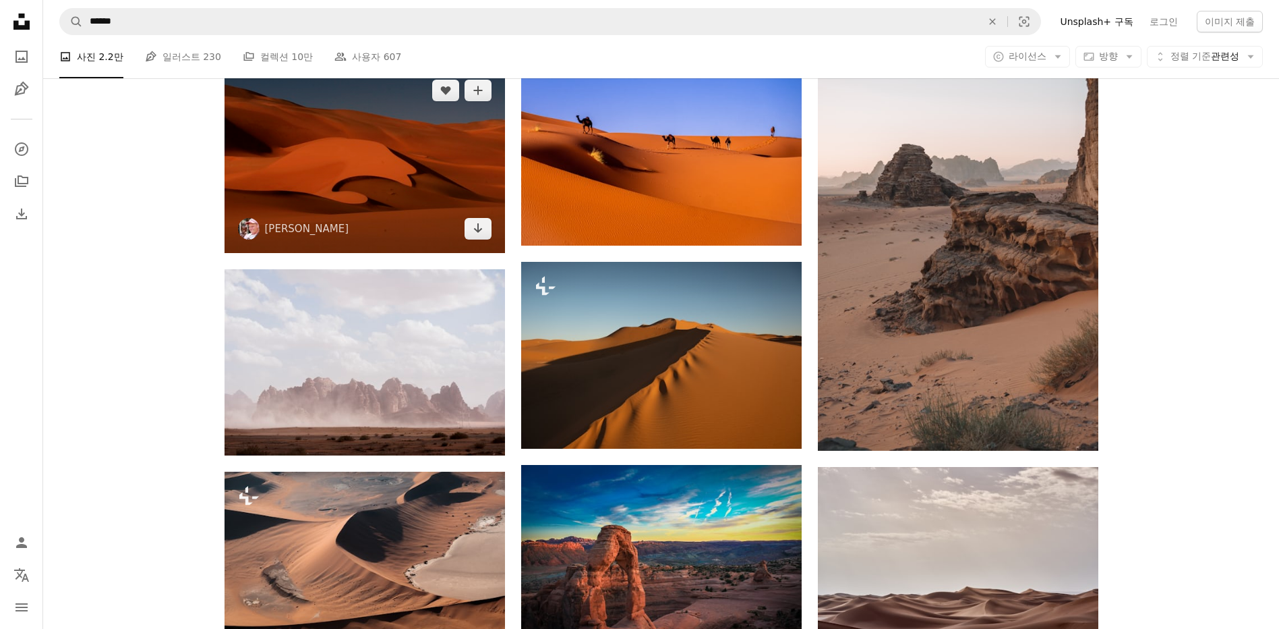
click at [391, 208] on img at bounding box center [365, 159] width 281 height 187
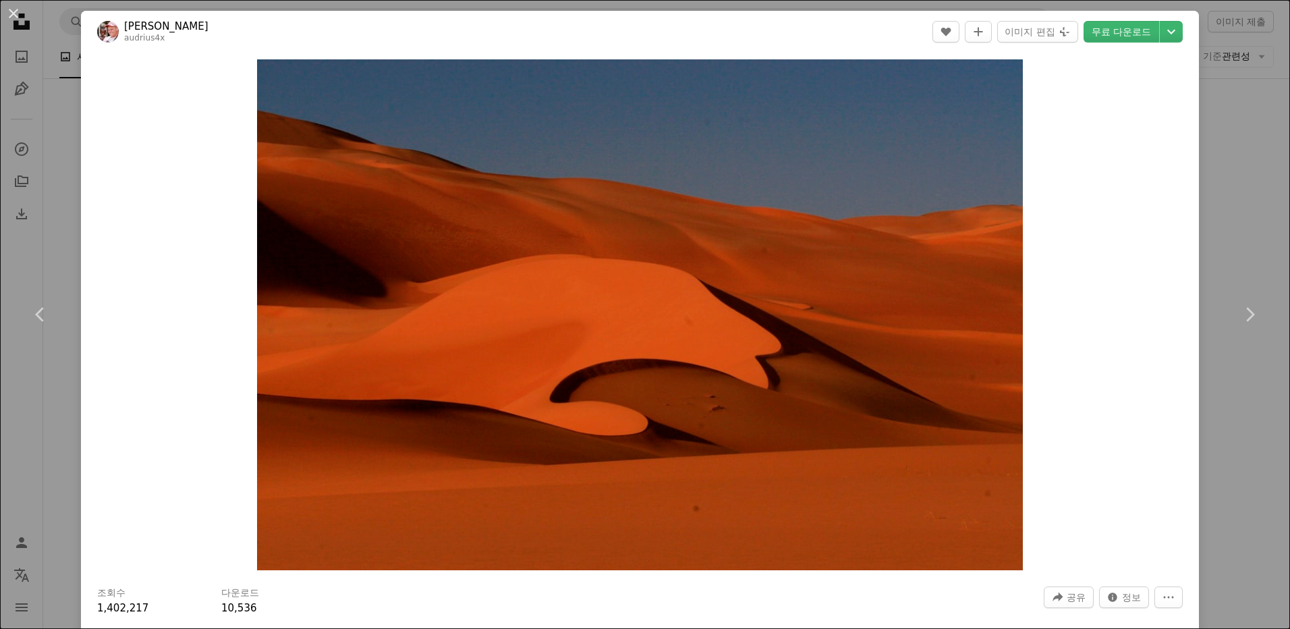
click at [1120, 455] on div "Zoom in" at bounding box center [640, 315] width 1118 height 524
click at [1138, 323] on div "Zoom in" at bounding box center [640, 315] width 1118 height 524
click at [2, 221] on div "An X shape Chevron left Chevron right Audrius Sutkus audrius4x A heart A plus s…" at bounding box center [645, 314] width 1290 height 629
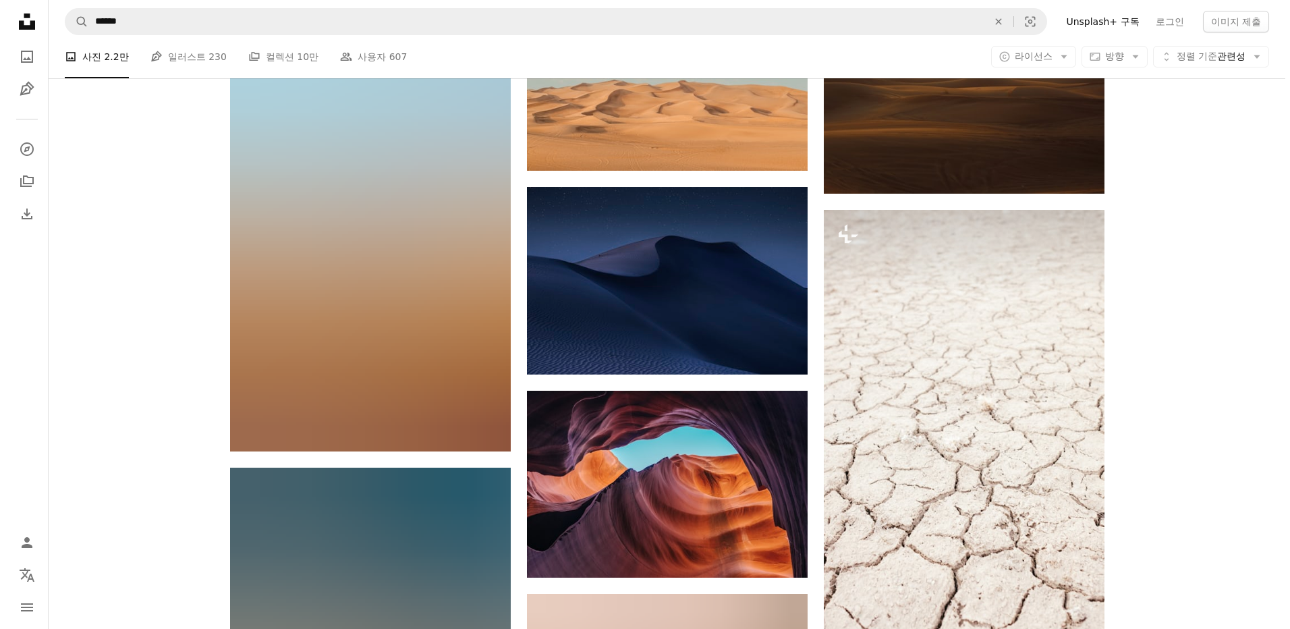
scroll to position [17738, 0]
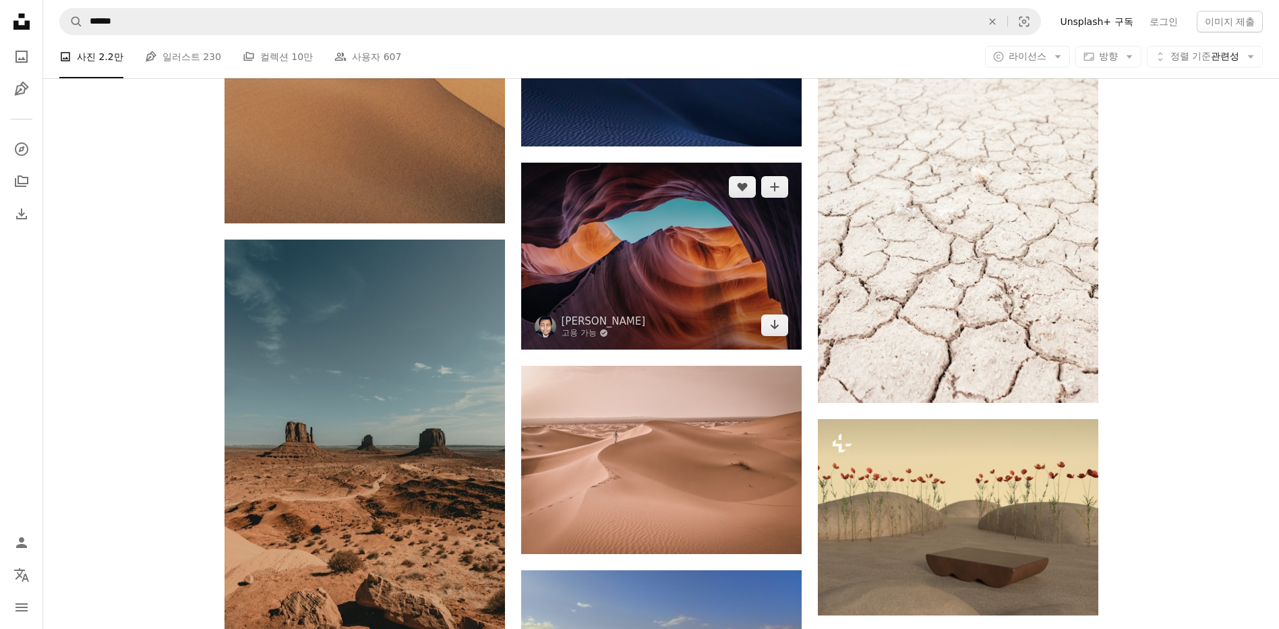
click at [702, 258] on img at bounding box center [661, 256] width 281 height 187
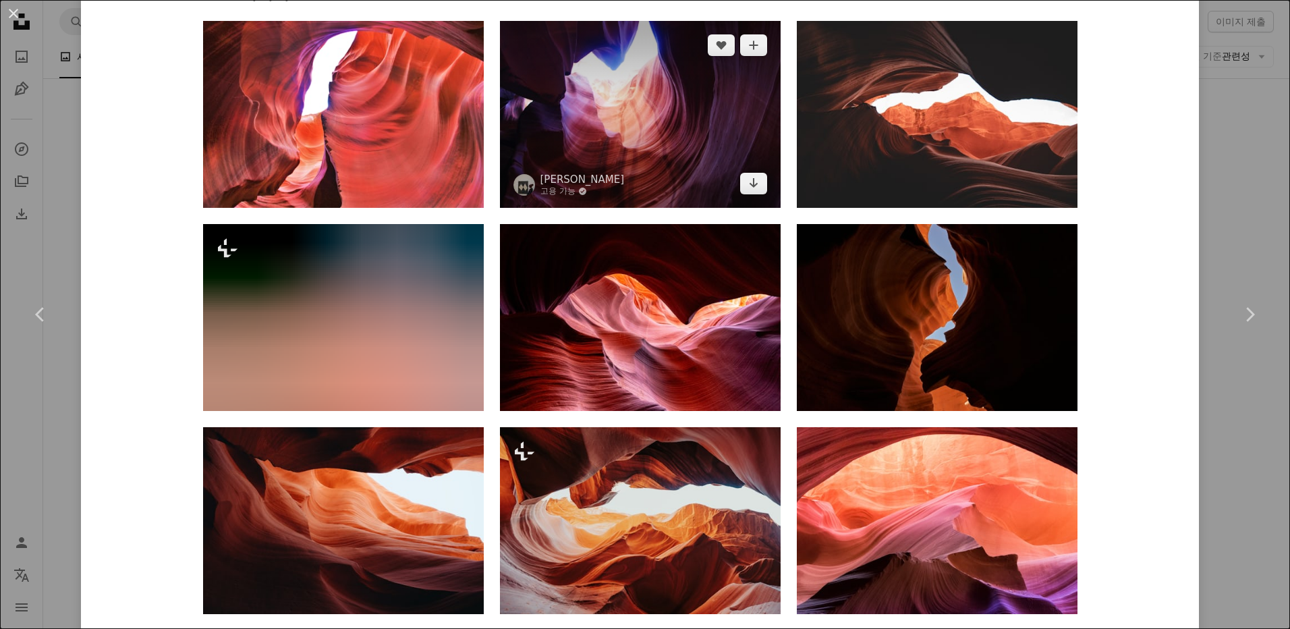
scroll to position [1079, 0]
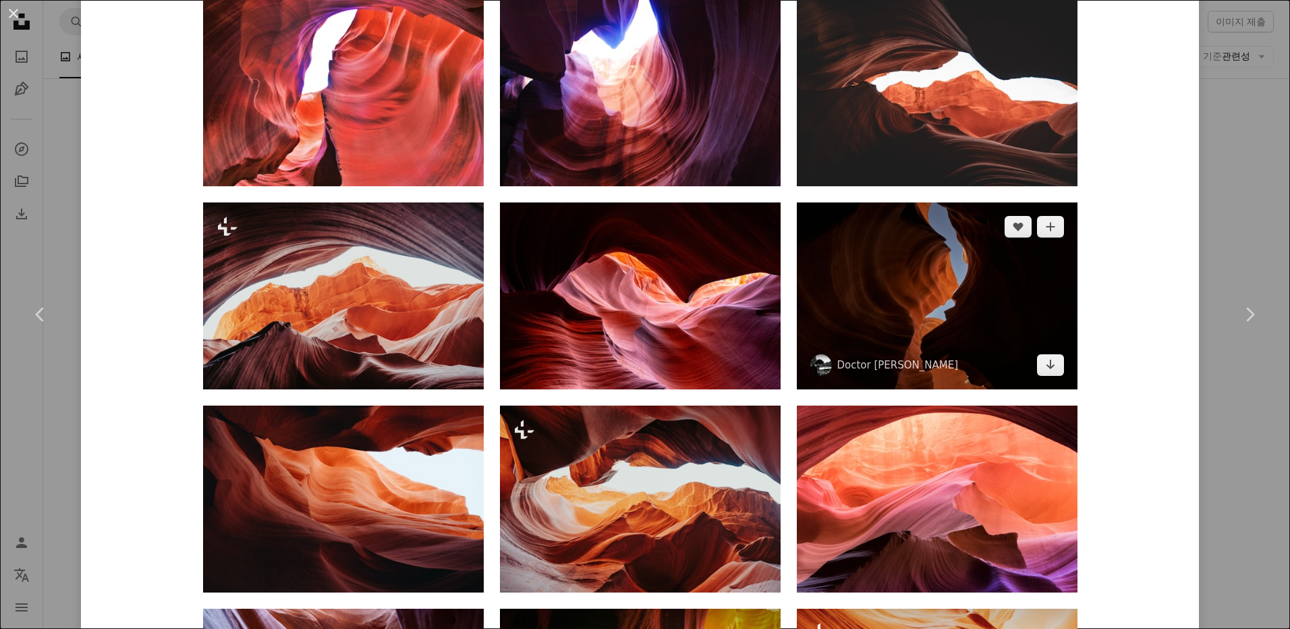
click at [965, 320] on img at bounding box center [937, 295] width 281 height 187
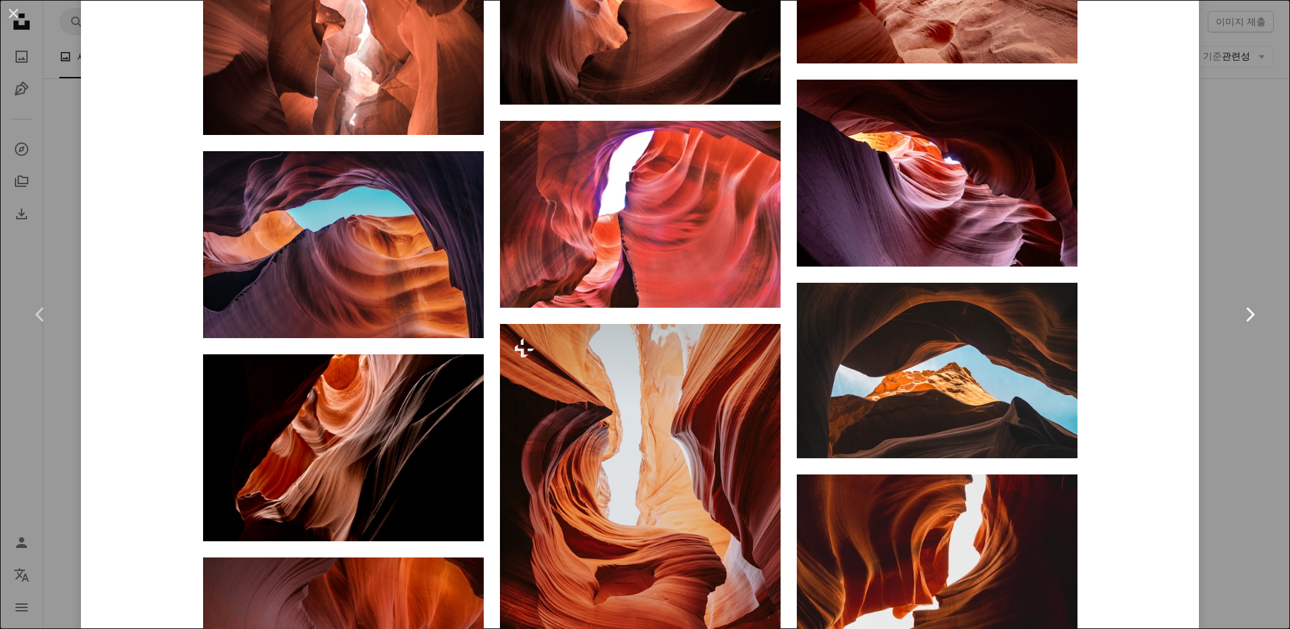
scroll to position [7433, 0]
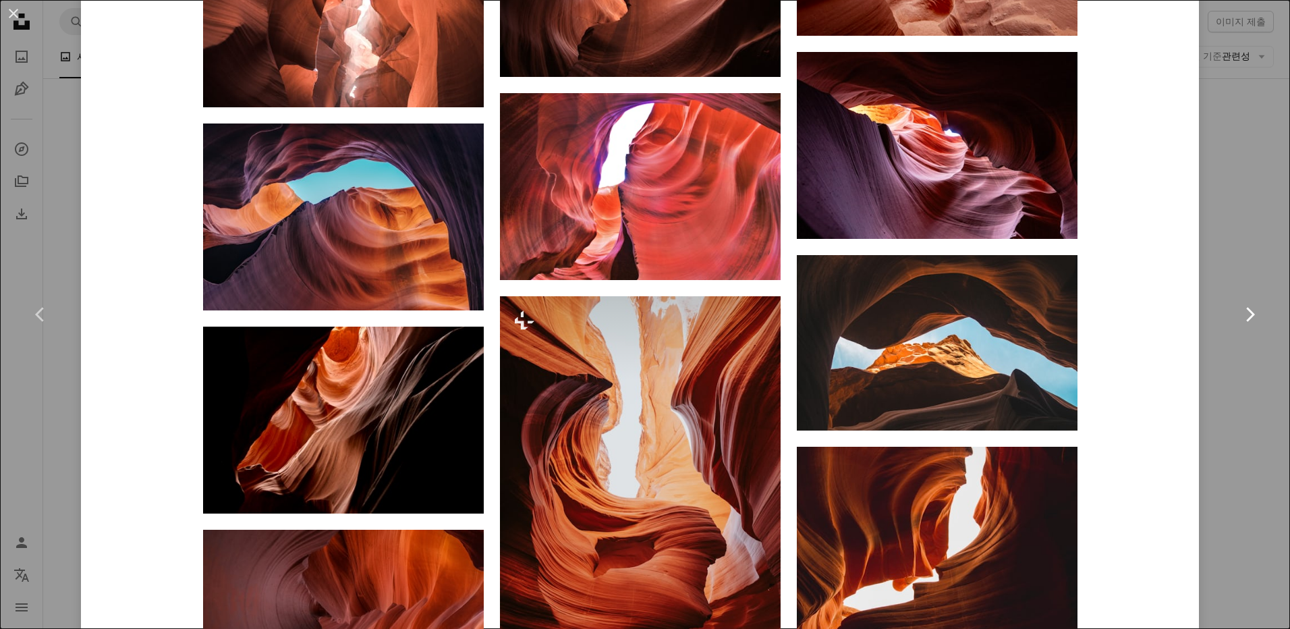
click at [1219, 372] on link "Chevron right" at bounding box center [1249, 314] width 81 height 129
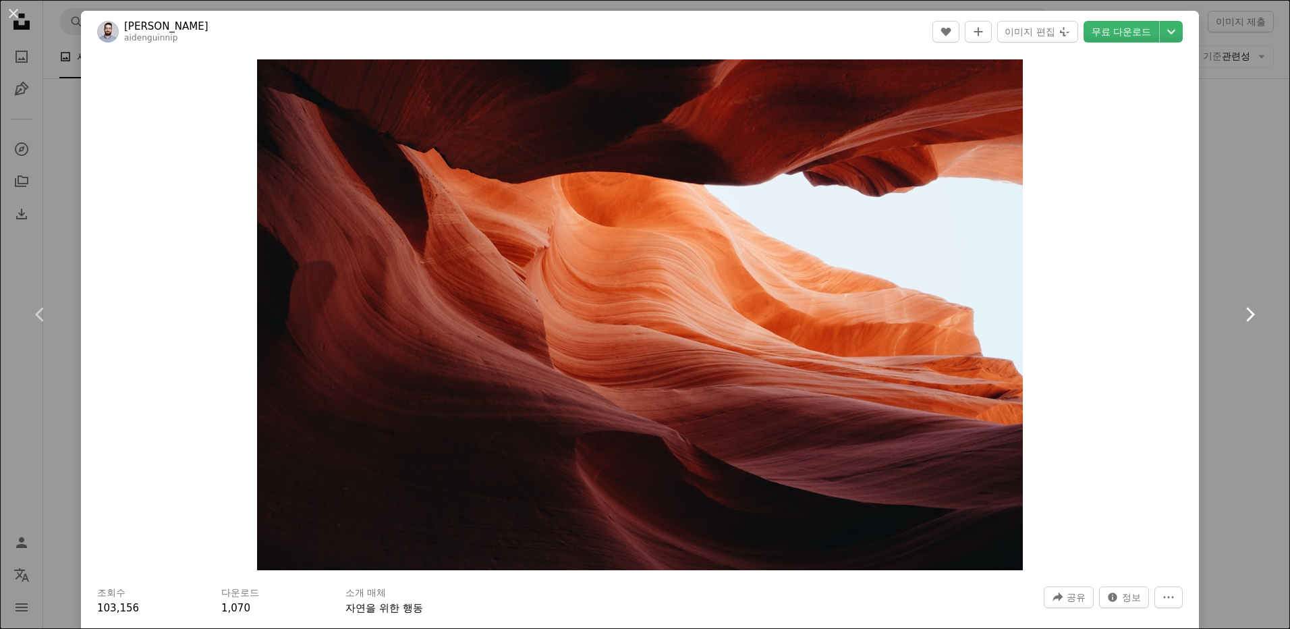
click at [1217, 372] on link "Chevron right" at bounding box center [1249, 314] width 81 height 129
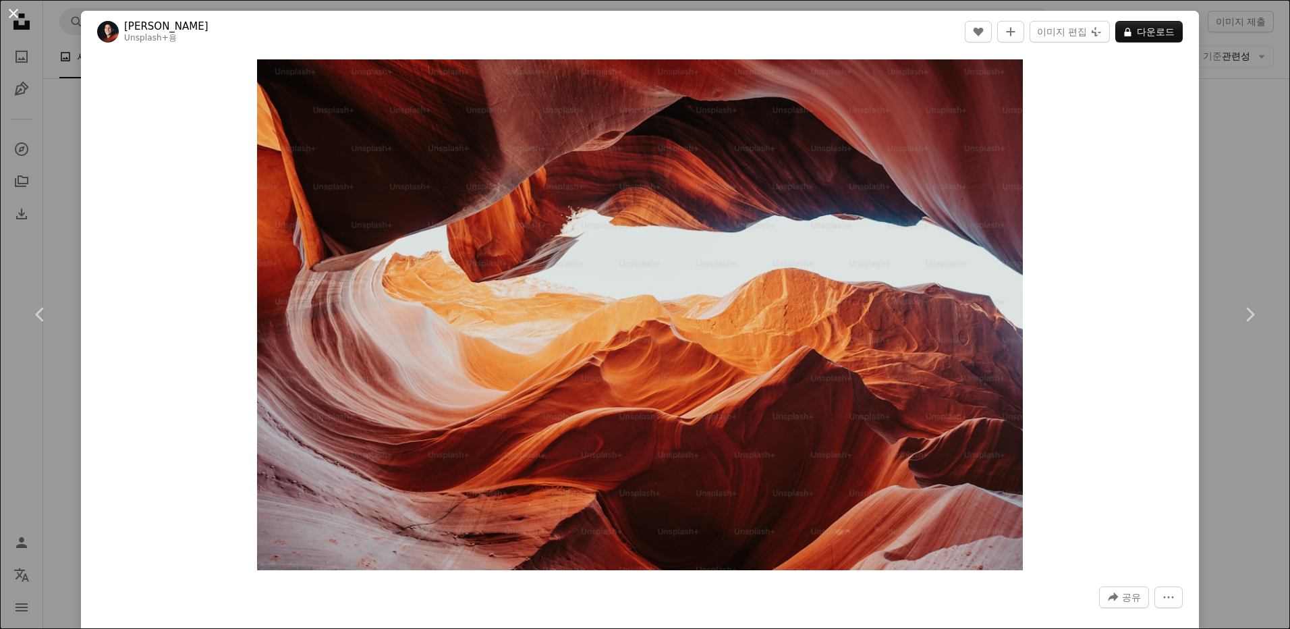
click at [7, 9] on button "An X shape" at bounding box center [13, 13] width 16 height 16
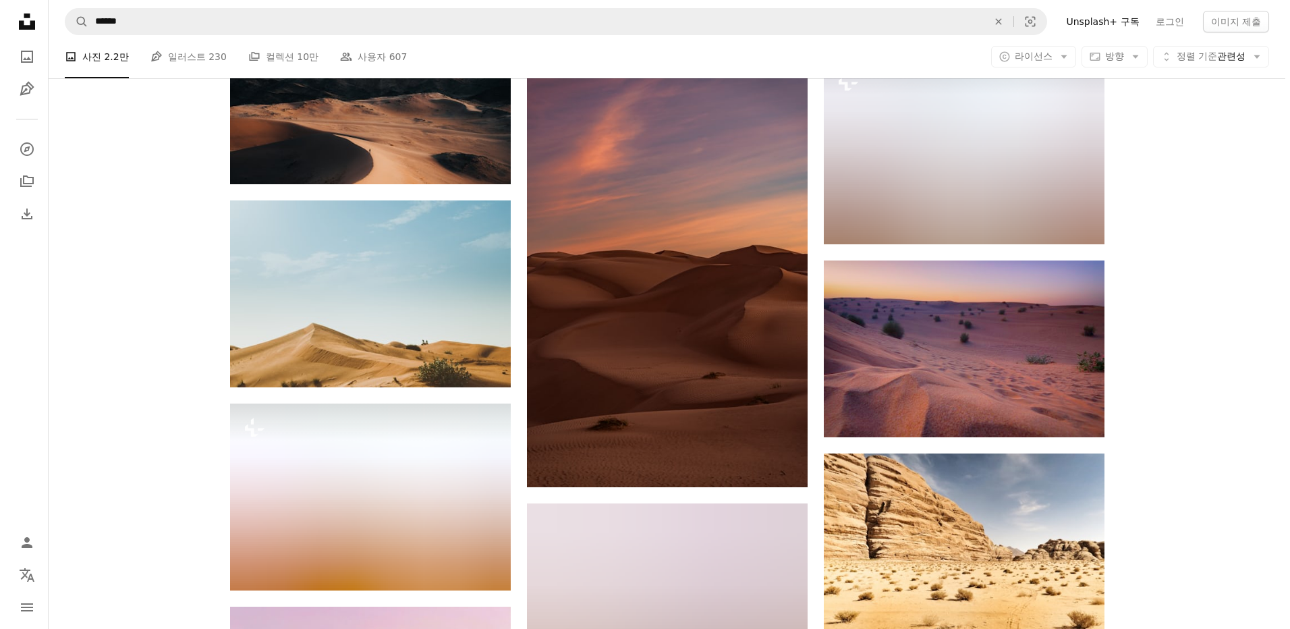
scroll to position [26776, 0]
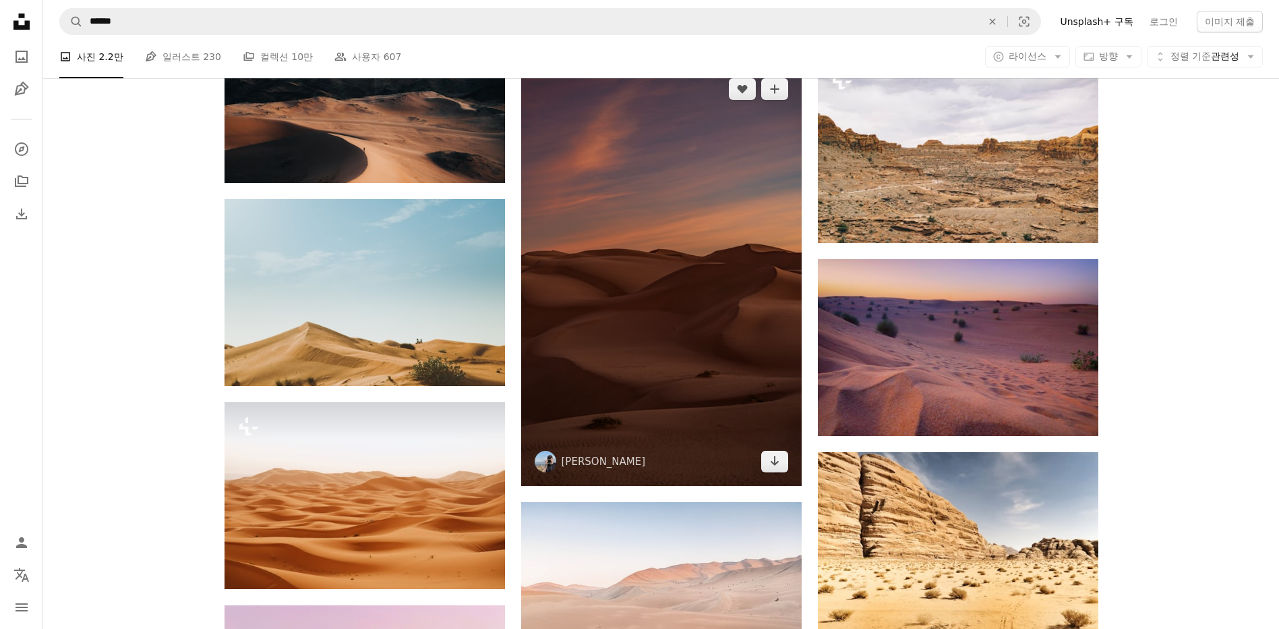
click at [627, 362] on img at bounding box center [661, 275] width 281 height 421
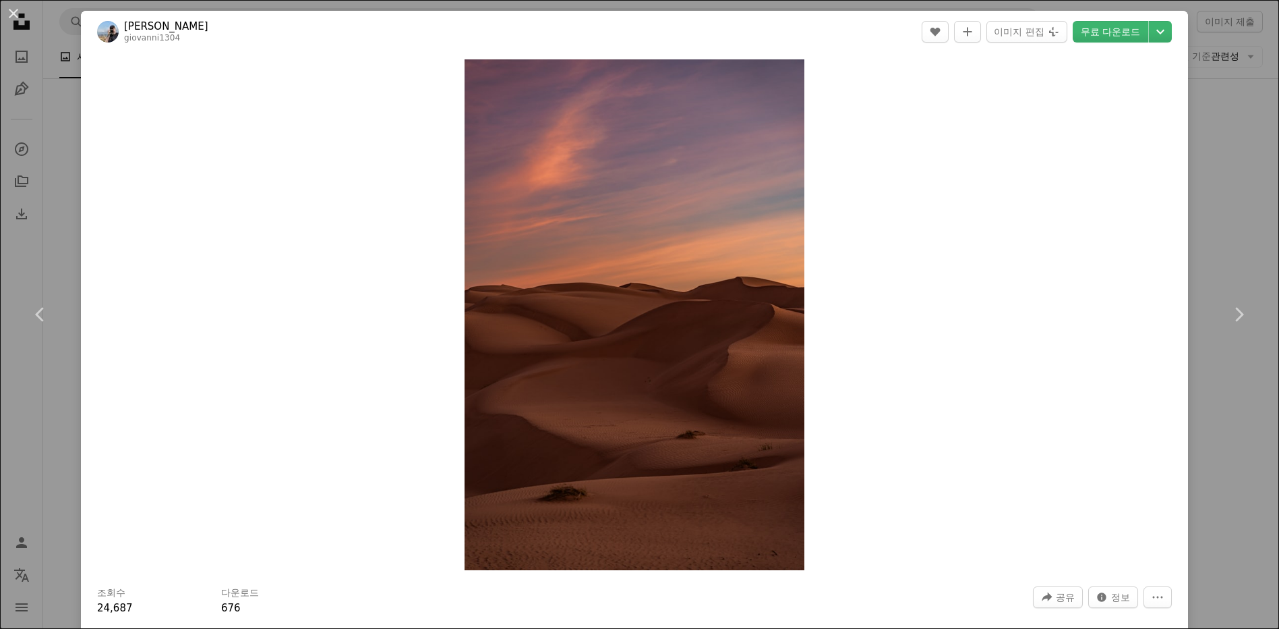
click at [668, 345] on img "이 이미지 확대" at bounding box center [635, 314] width 341 height 511
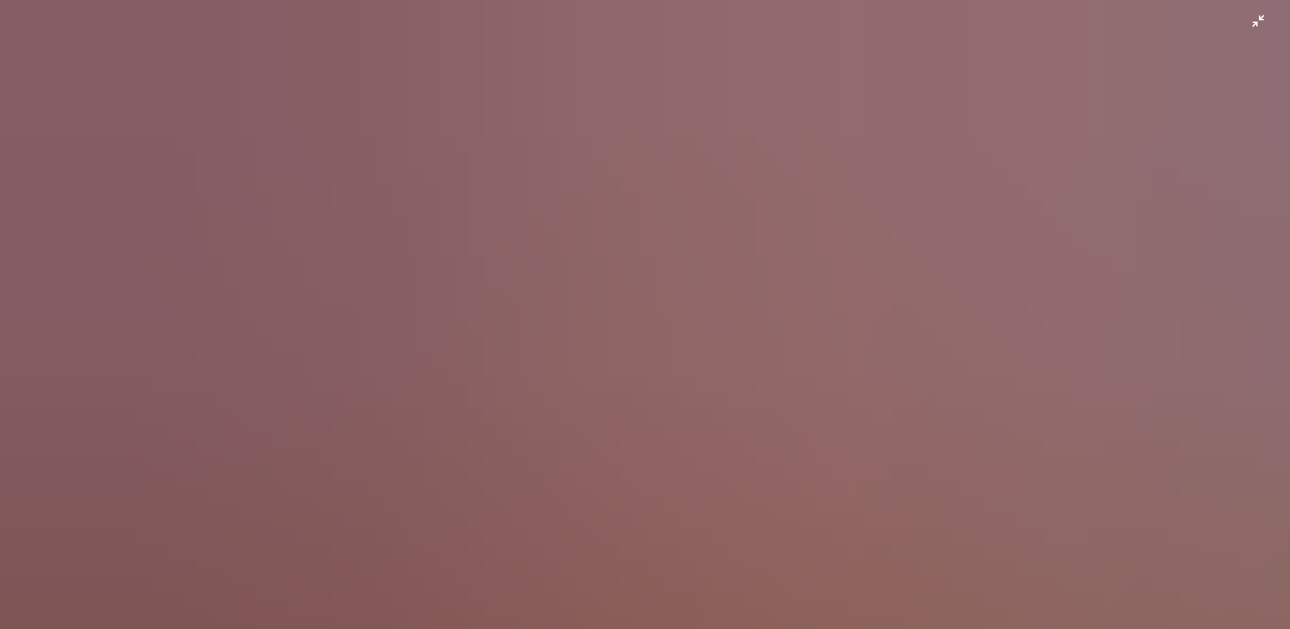
scroll to position [639, 0]
